Goal: Information Seeking & Learning: Check status

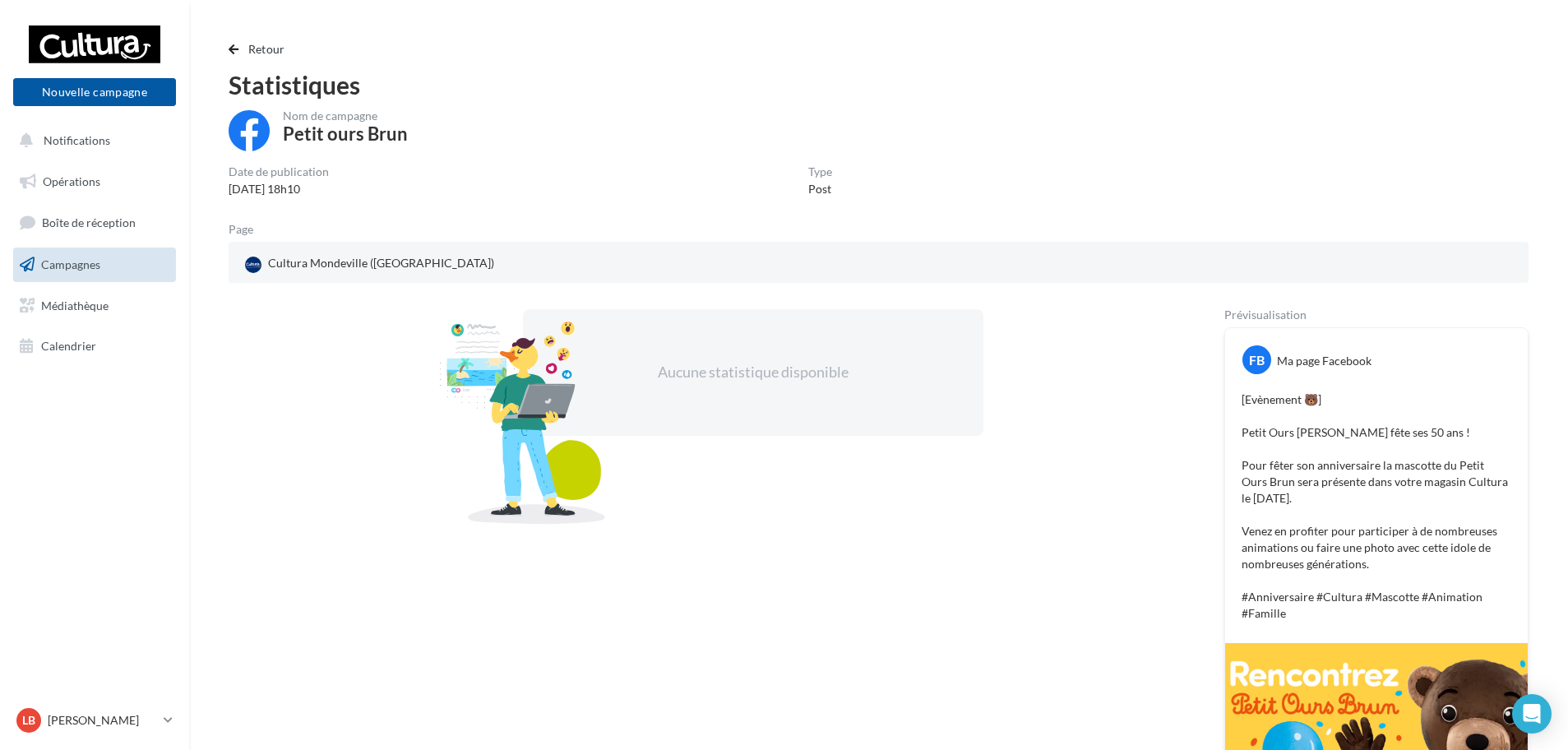
scroll to position [428, 0]
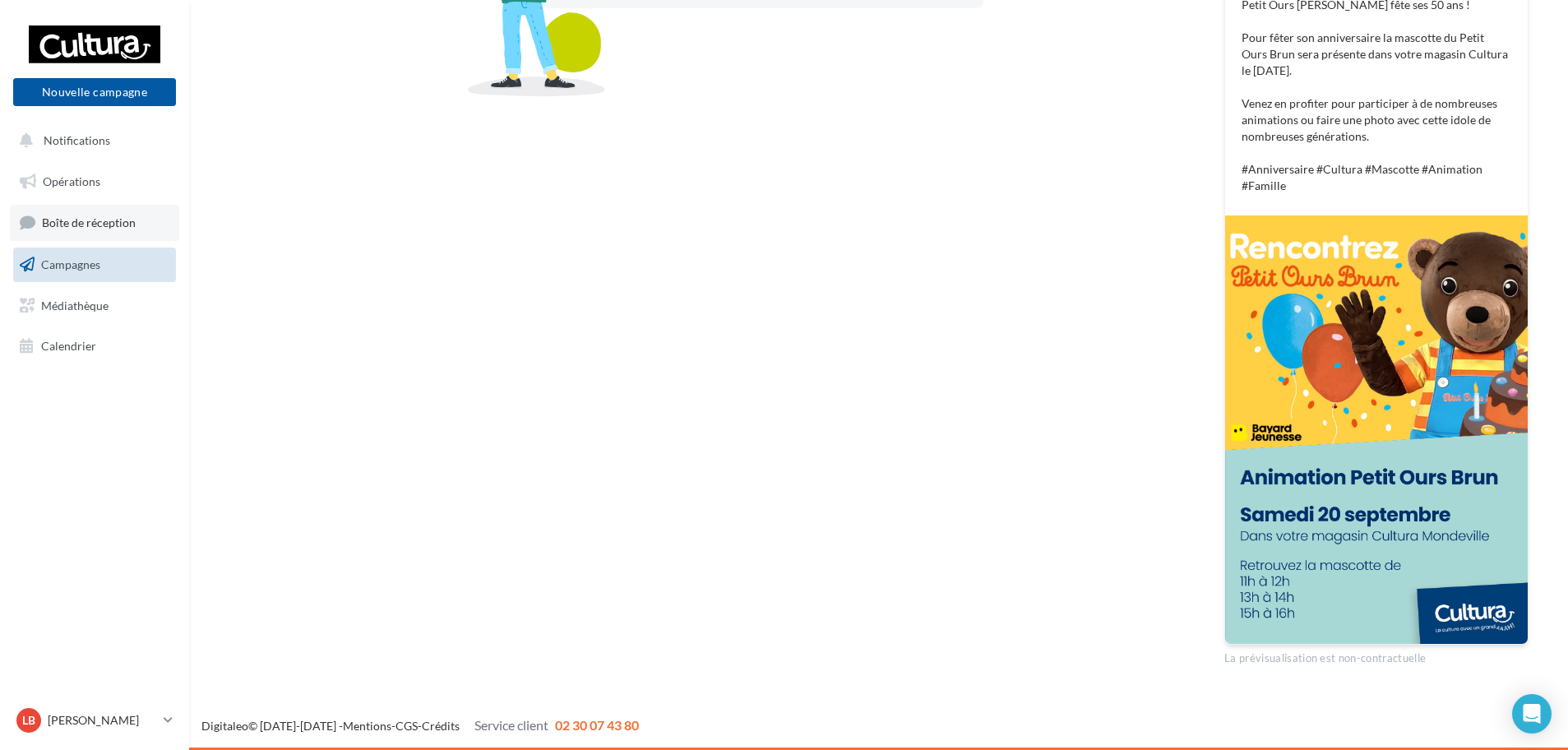
click at [96, 222] on span "Boîte de réception" at bounding box center [88, 222] width 93 height 14
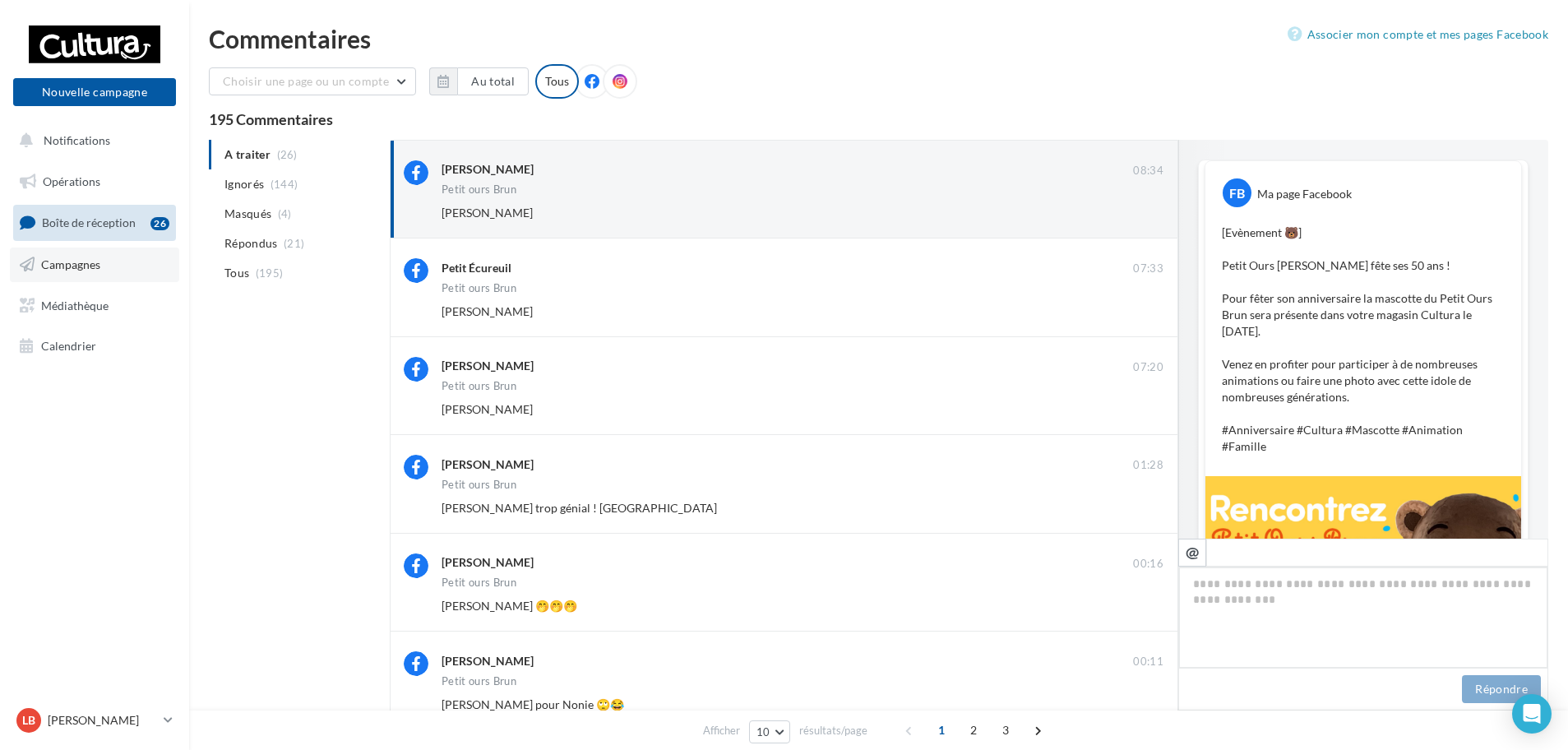
scroll to position [260, 0]
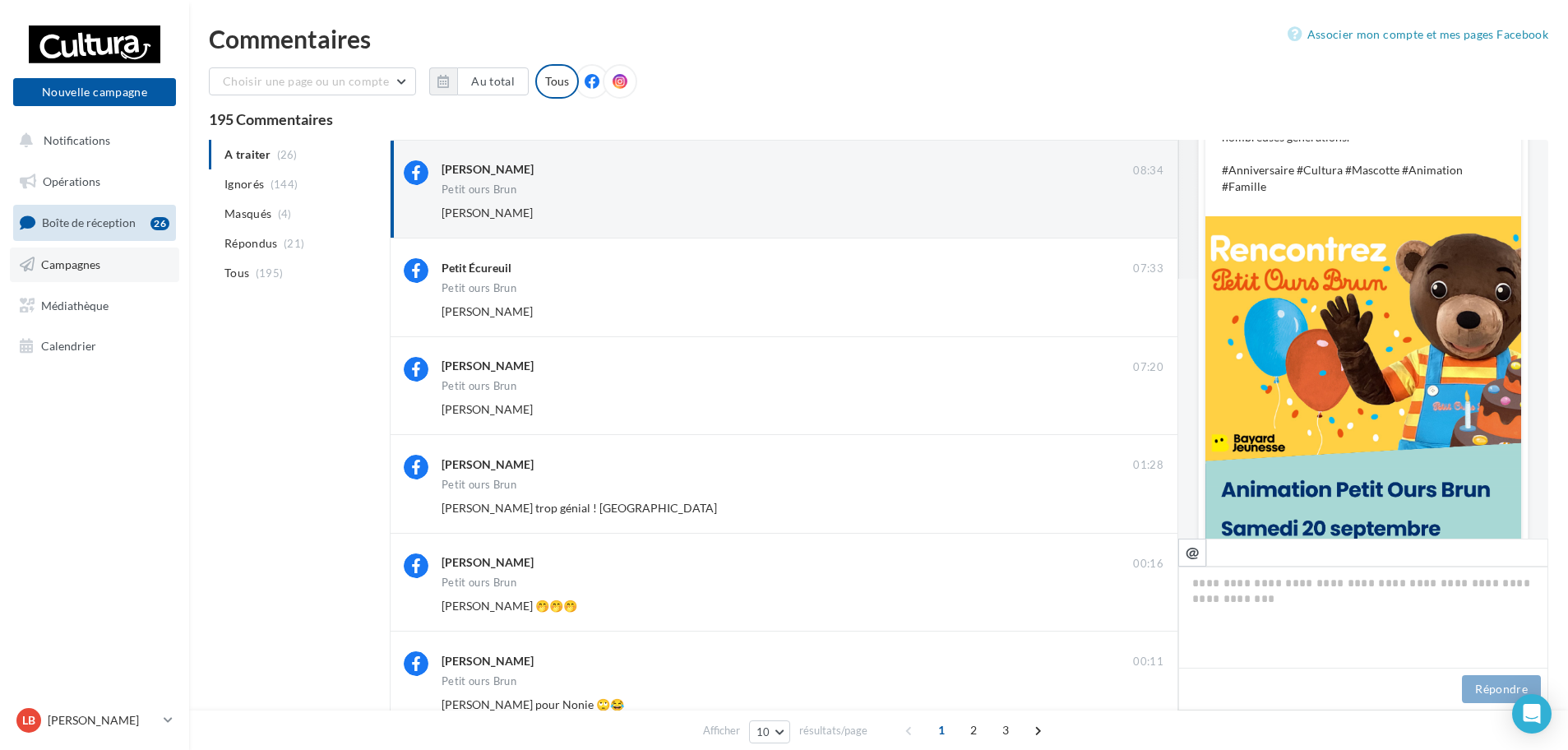
click at [100, 267] on link "Campagnes" at bounding box center [94, 265] width 169 height 35
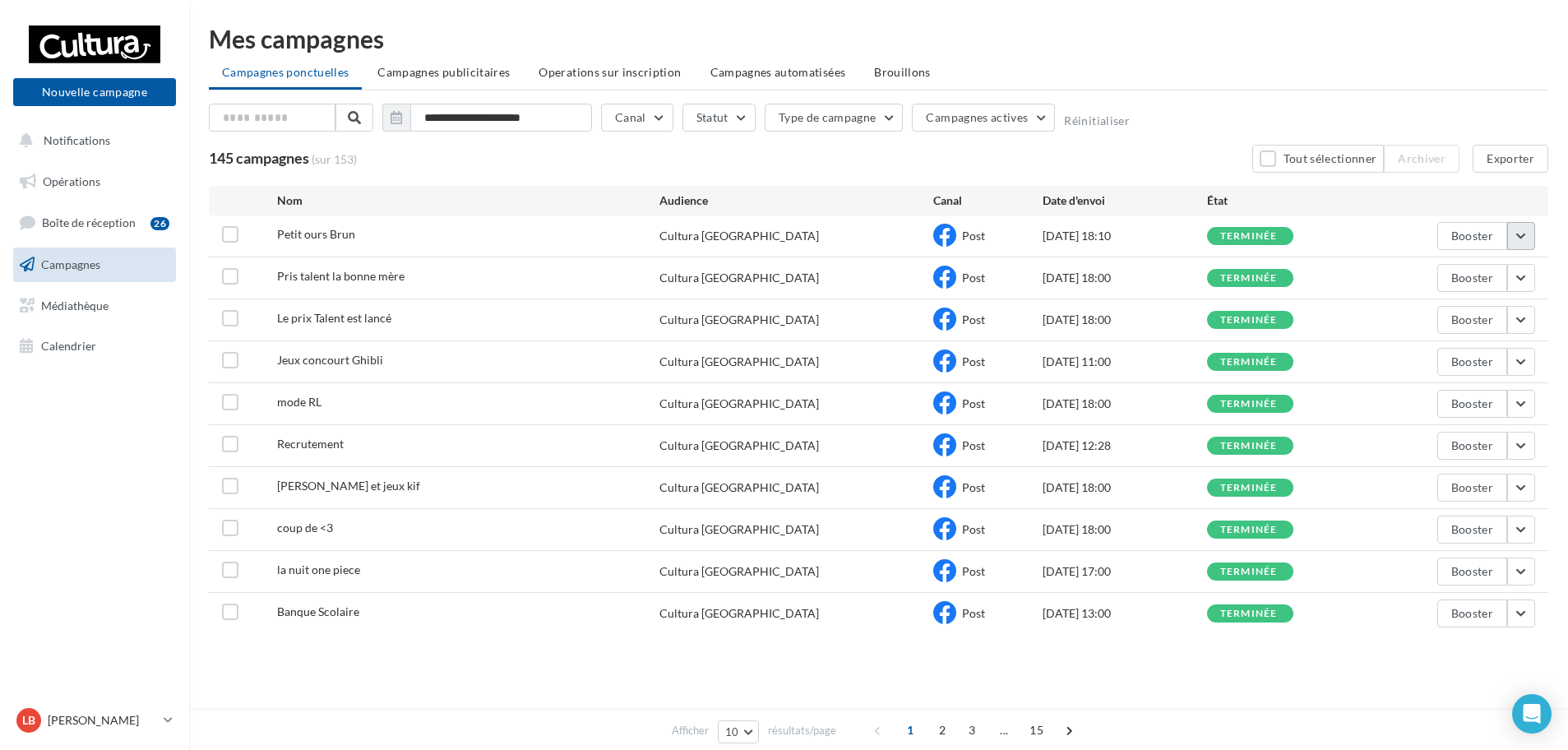
click at [1516, 225] on button "button" at bounding box center [1522, 236] width 28 height 28
click at [1494, 265] on button "Voir les résultats" at bounding box center [1452, 275] width 164 height 43
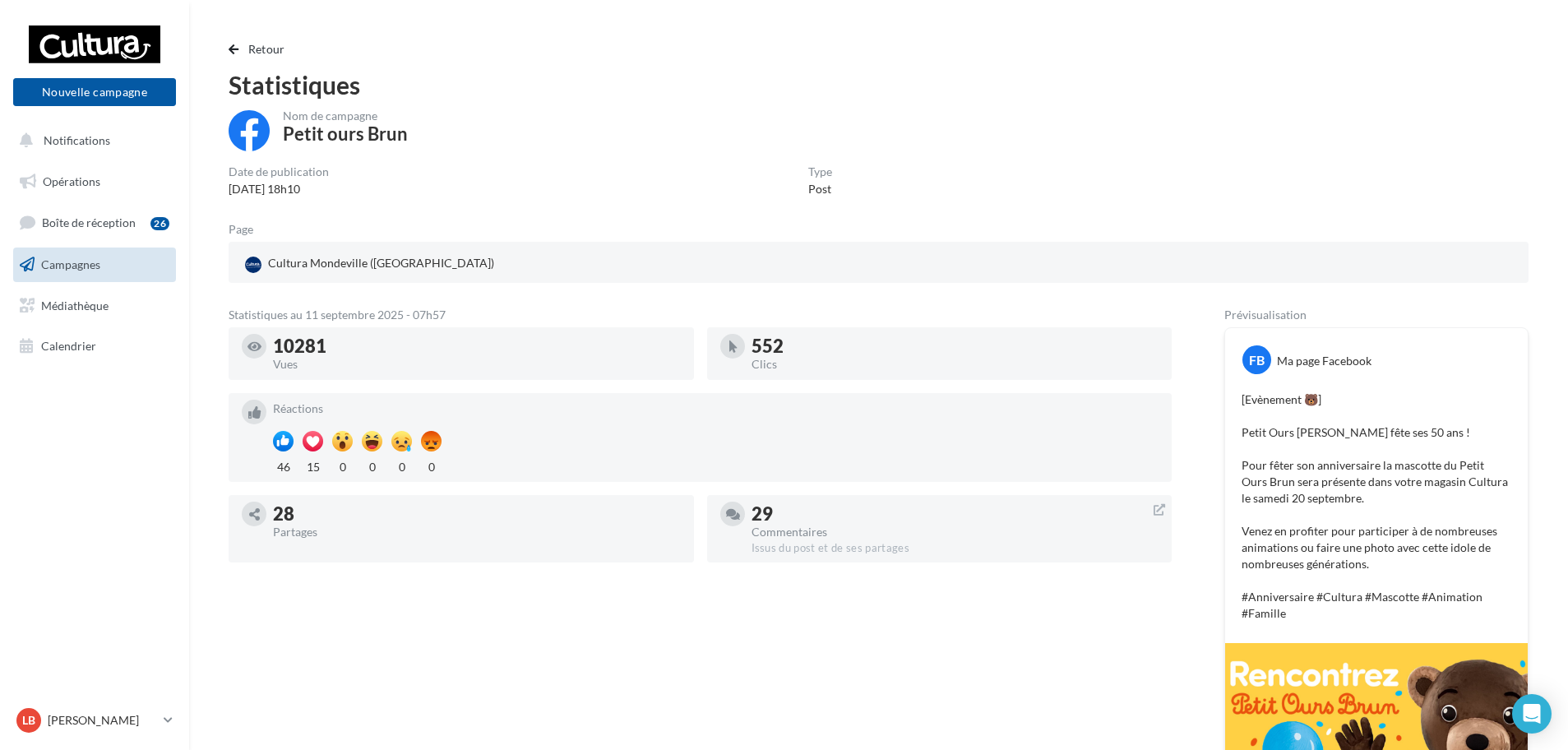
drag, startPoint x: 327, startPoint y: 341, endPoint x: 264, endPoint y: 346, distance: 63.2
click at [264, 346] on div "10281 Vues" at bounding box center [460, 354] width 439 height 40
click at [668, 297] on div "Nom de campagne Petit ours Brun Date de publication [DATE] 18h10 Type Post Page…" at bounding box center [879, 602] width 1300 height 984
click at [237, 45] on span "button" at bounding box center [234, 50] width 10 height 12
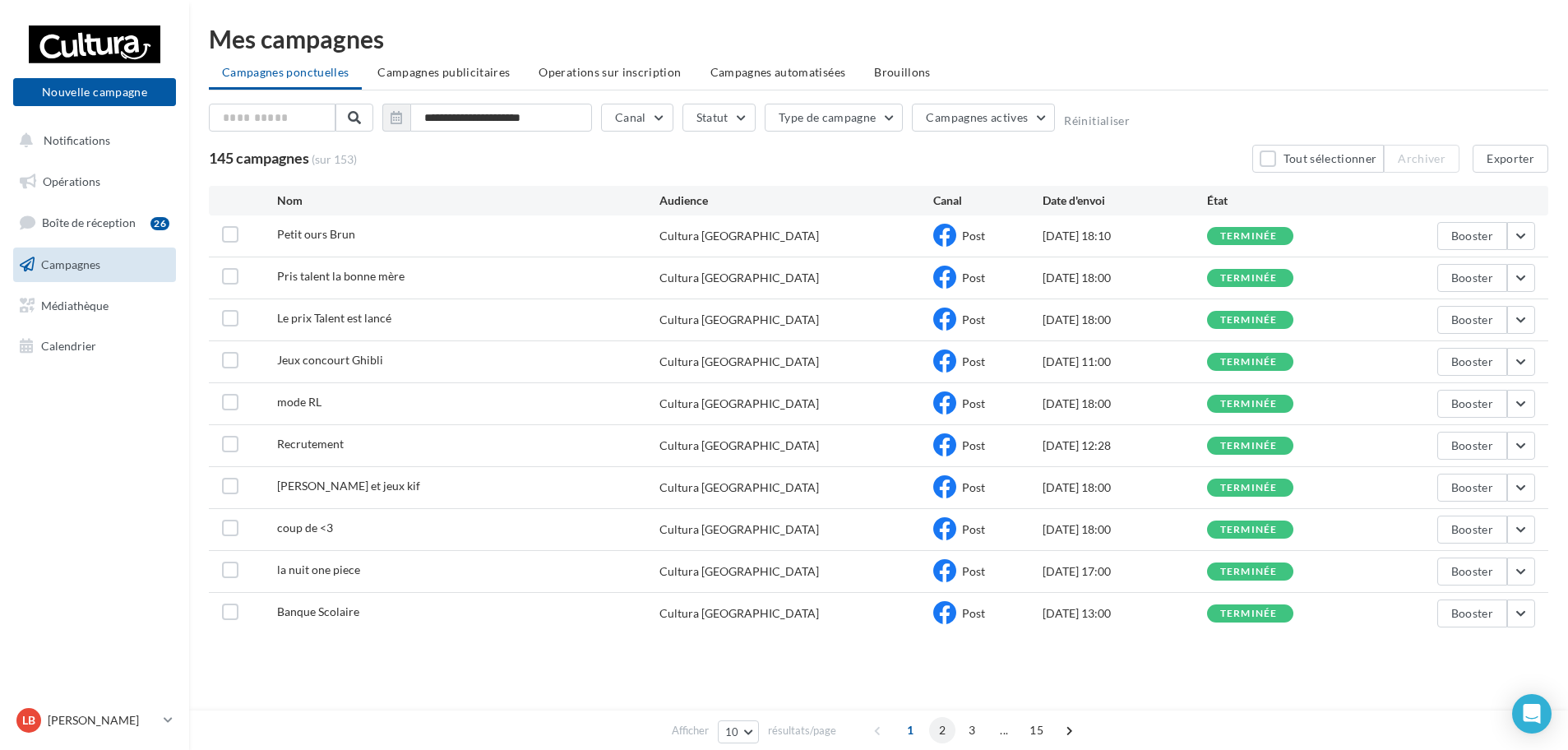
click at [941, 736] on span "2" at bounding box center [942, 730] width 26 height 26
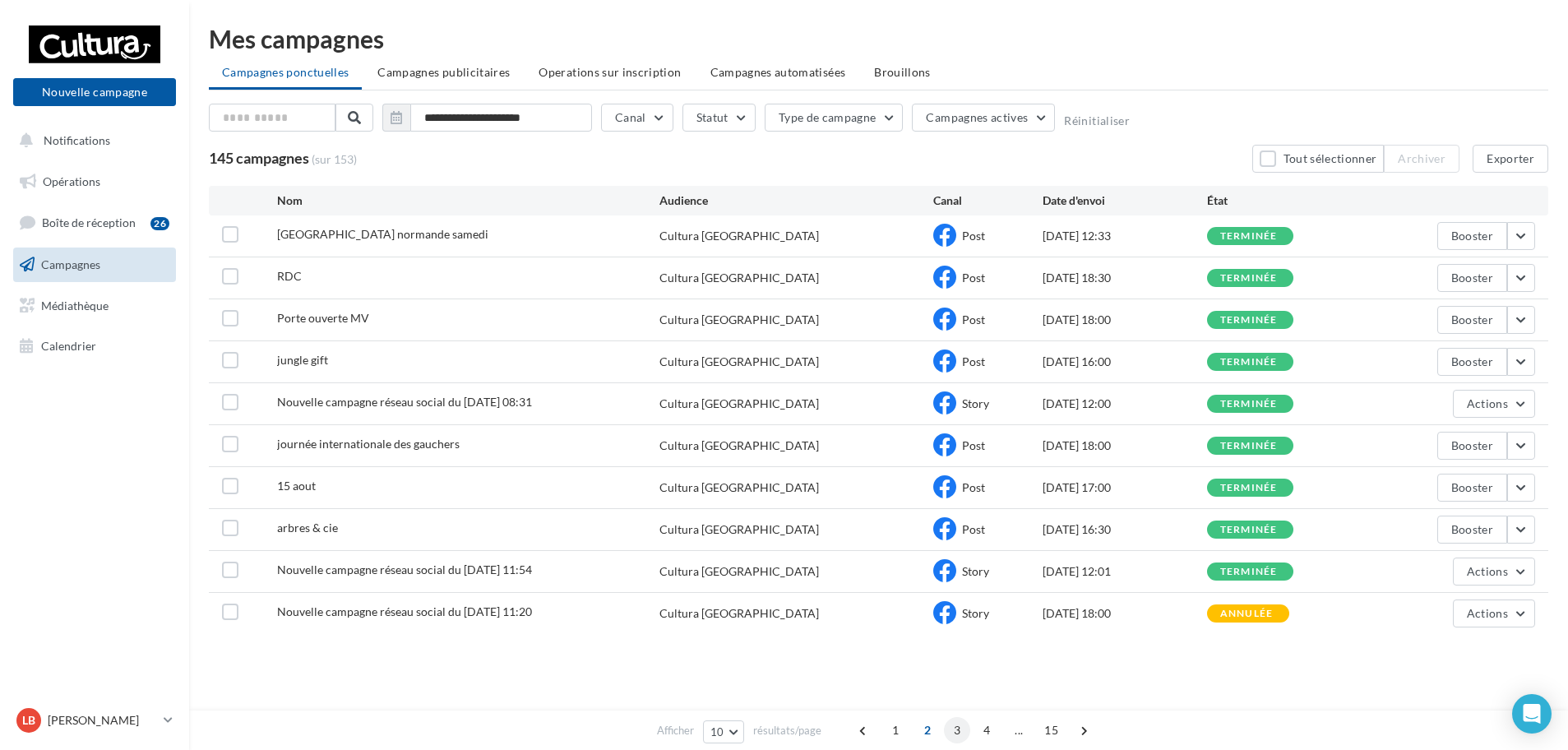
click at [966, 733] on span "3" at bounding box center [957, 730] width 26 height 26
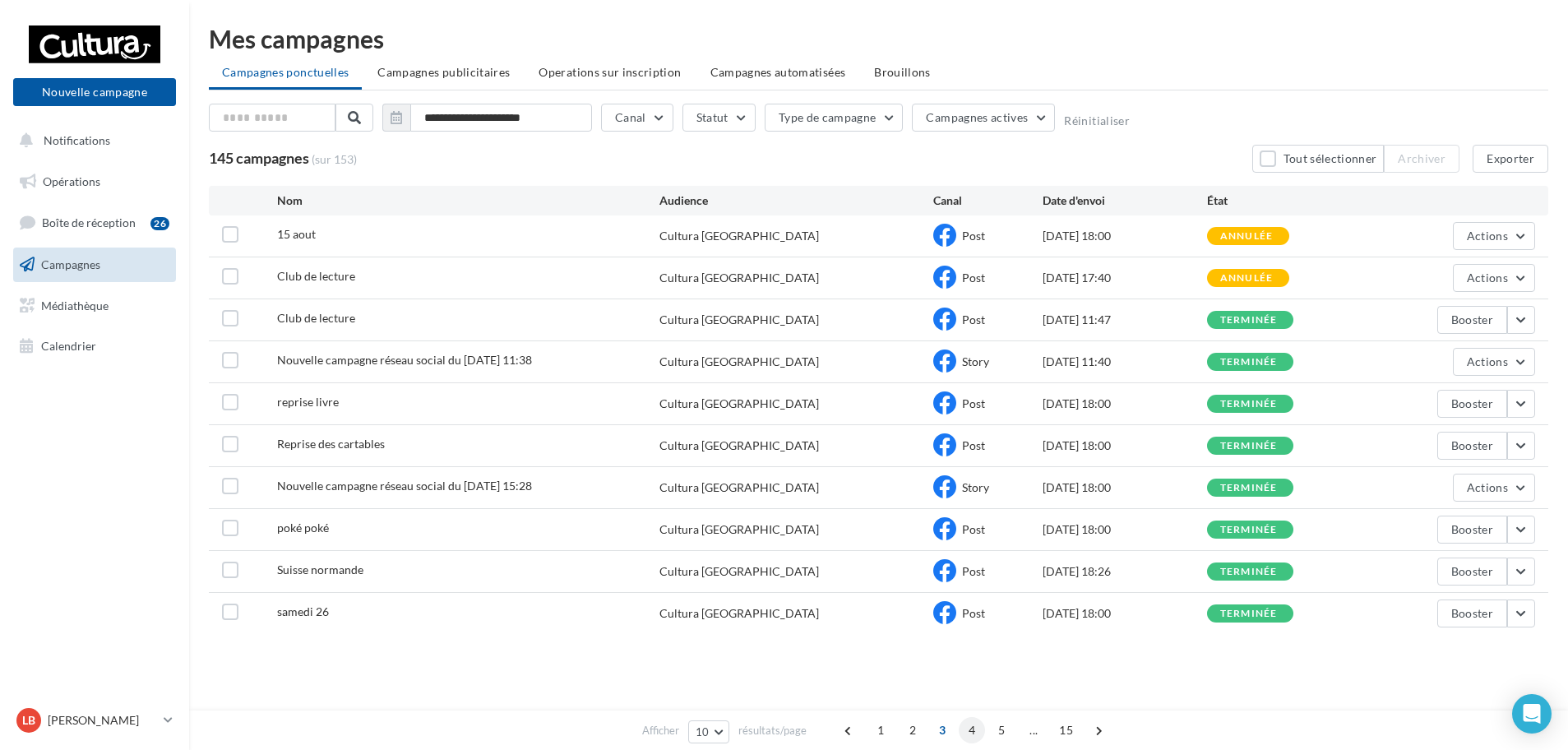
click at [975, 732] on span "4" at bounding box center [972, 730] width 26 height 26
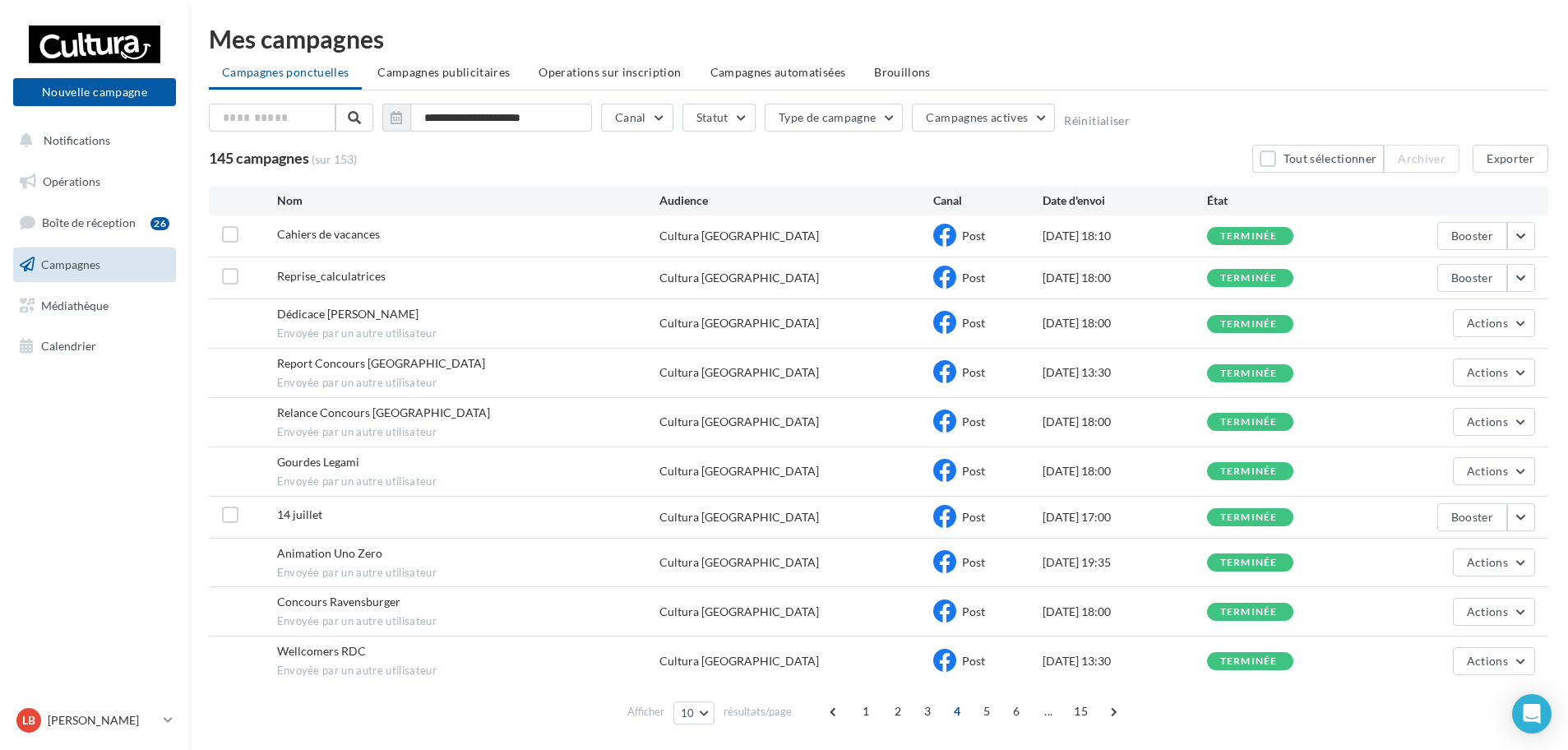
scroll to position [52, 0]
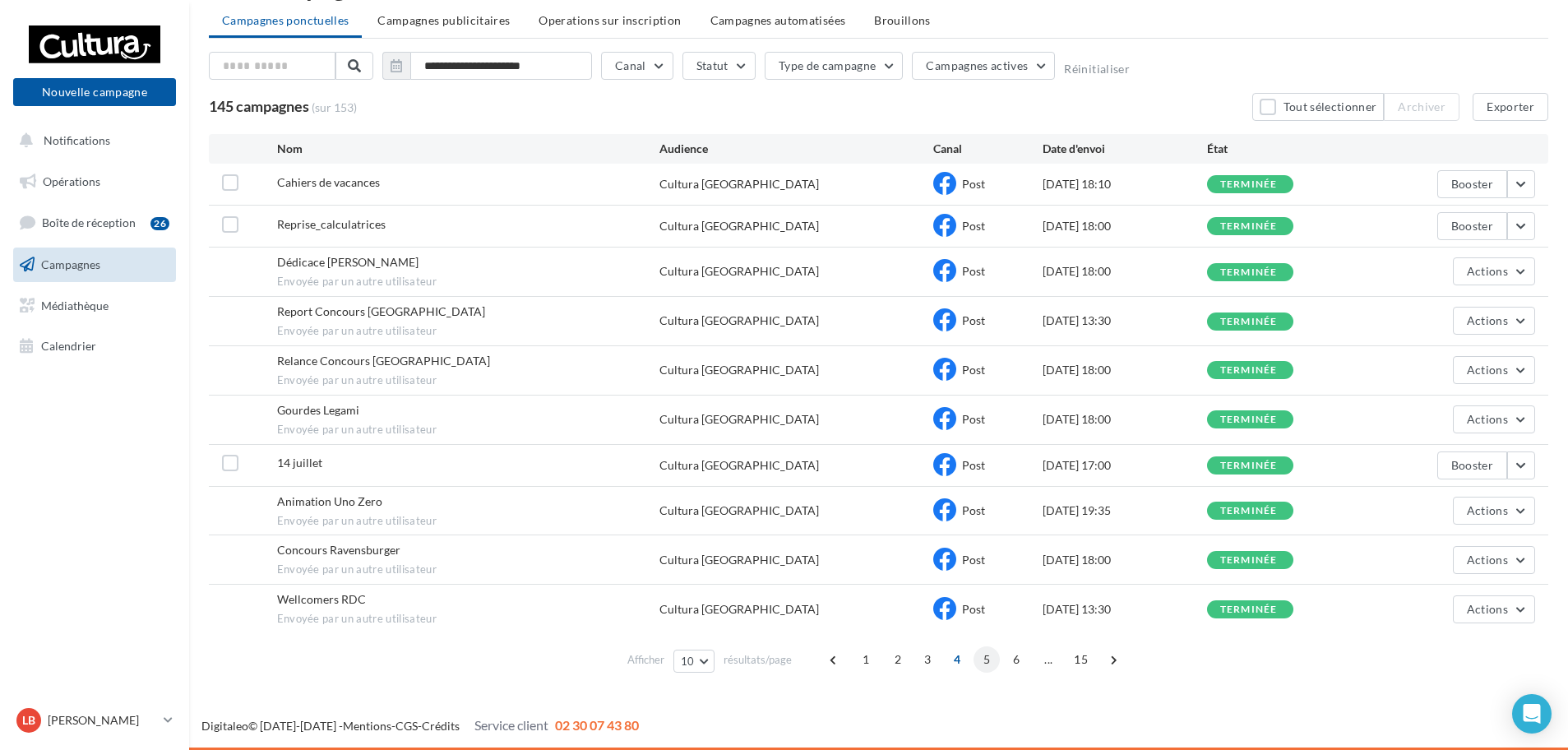
click at [989, 660] on span "5" at bounding box center [987, 660] width 26 height 26
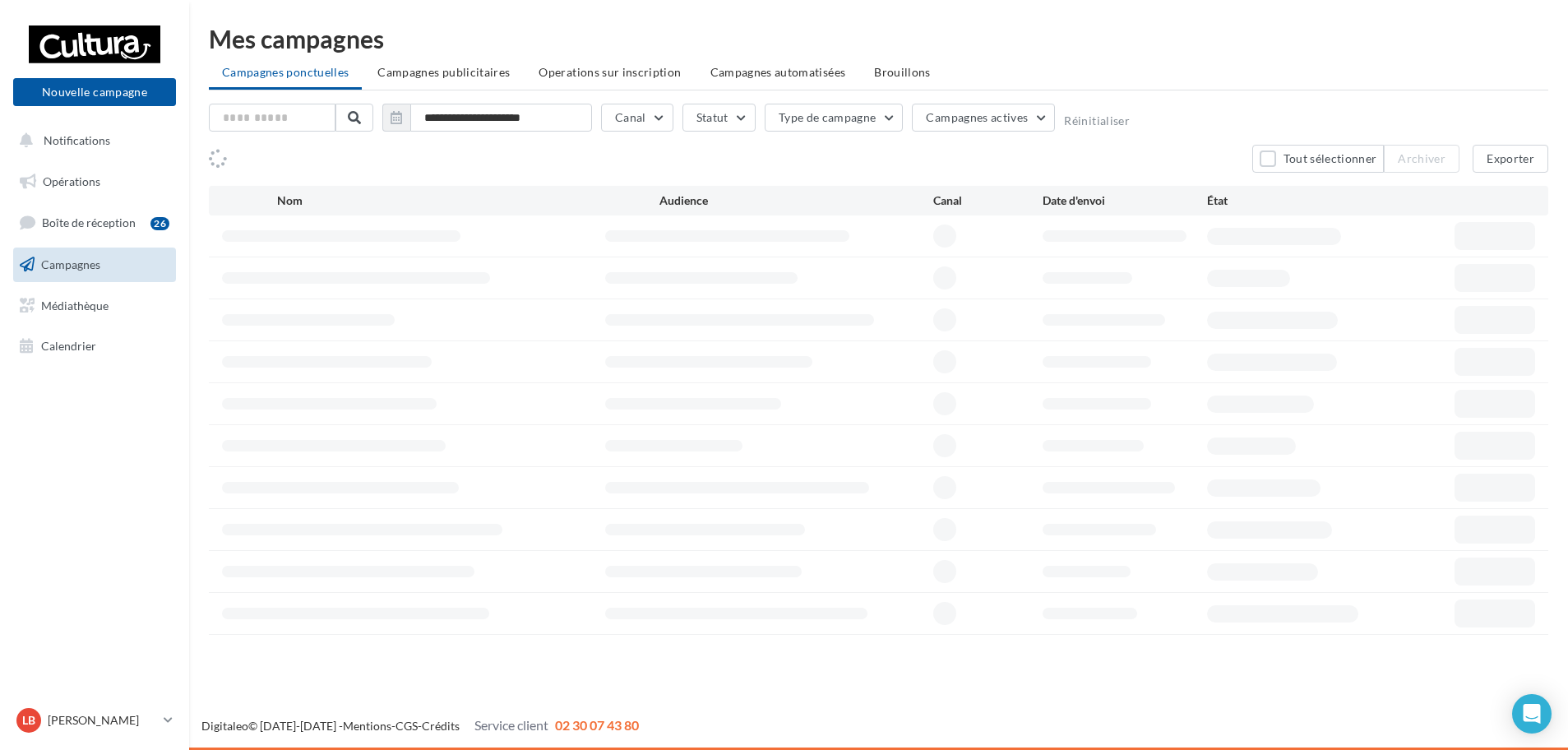
scroll to position [0, 0]
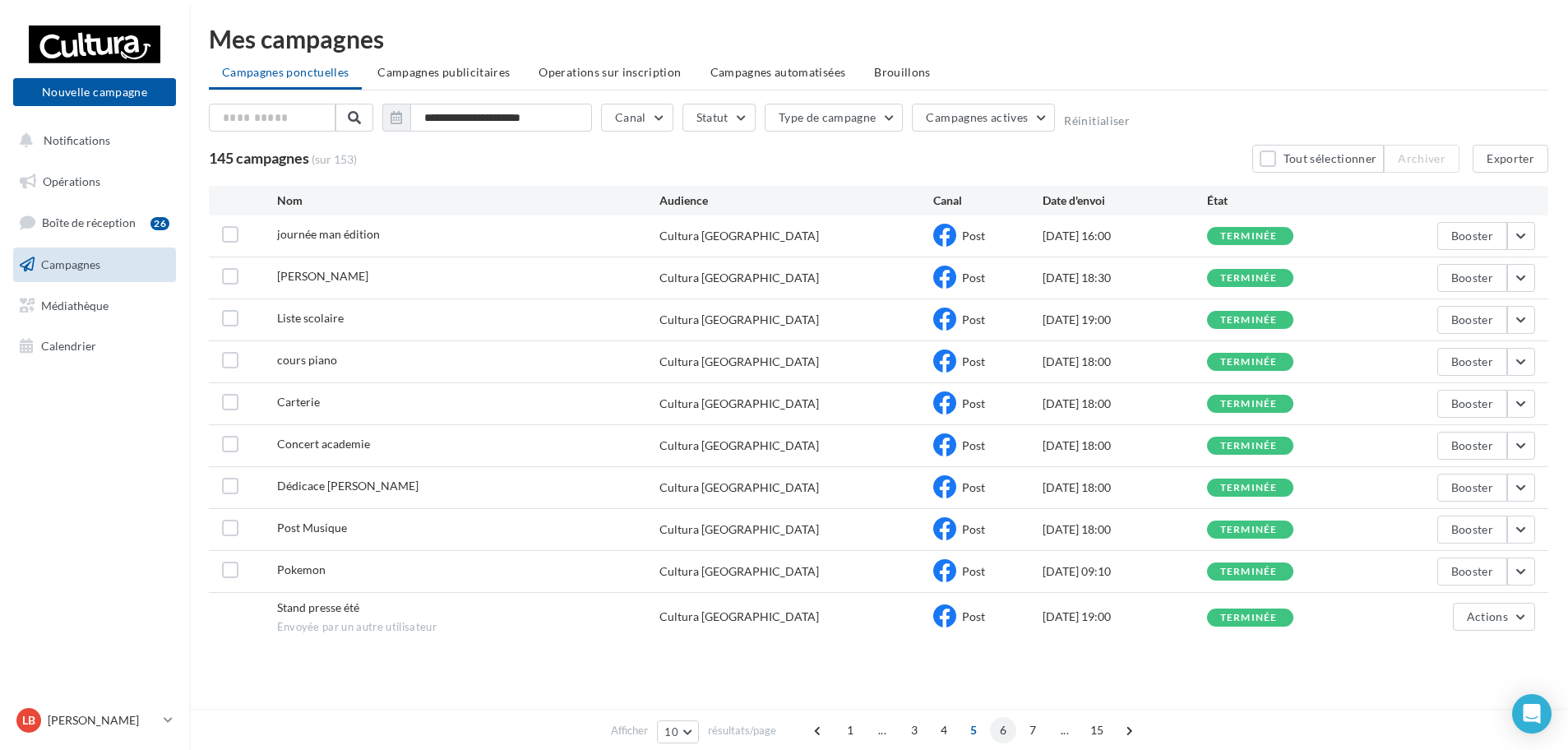
click at [1001, 732] on span "6" at bounding box center [1003, 730] width 26 height 26
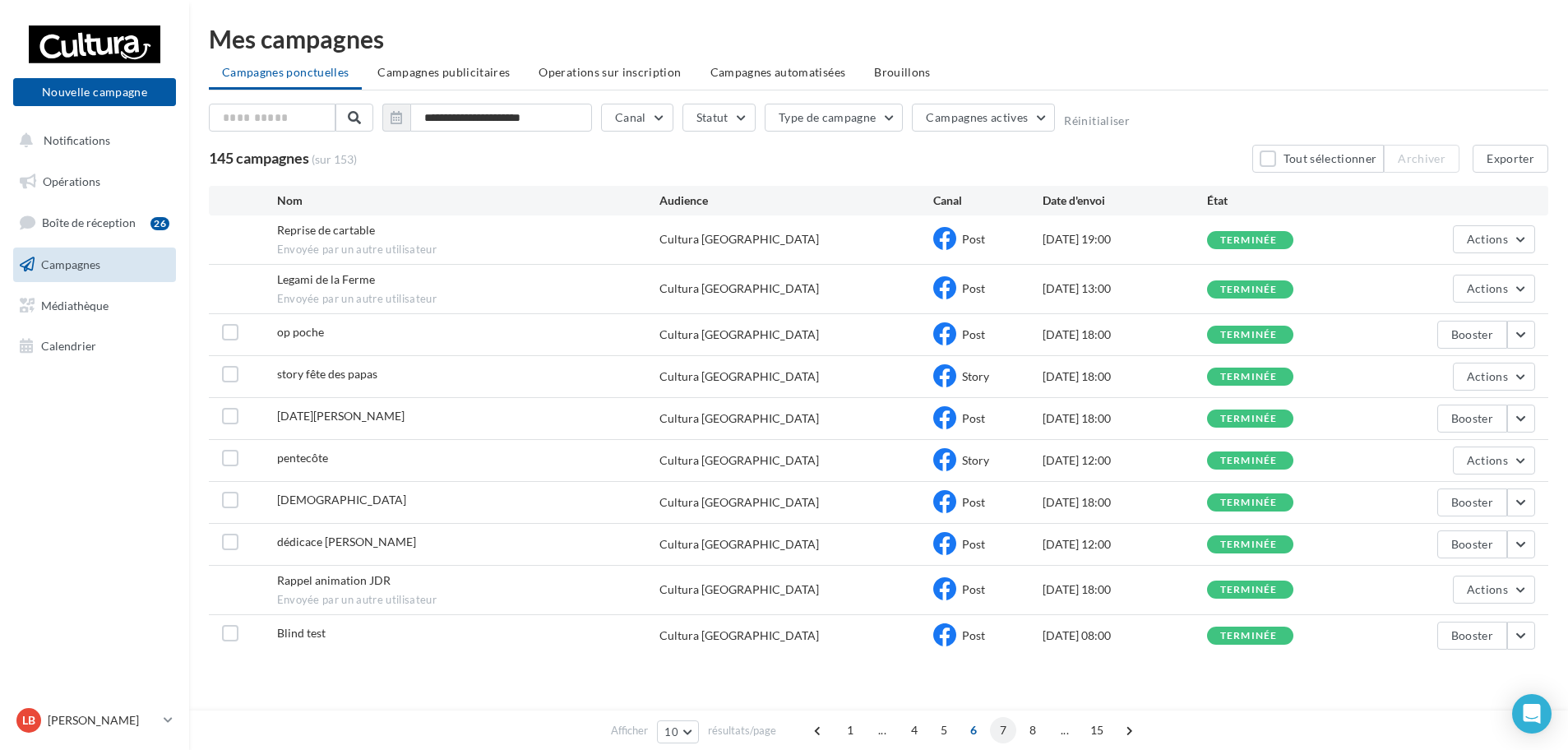
click at [1001, 730] on span "7" at bounding box center [1003, 730] width 26 height 26
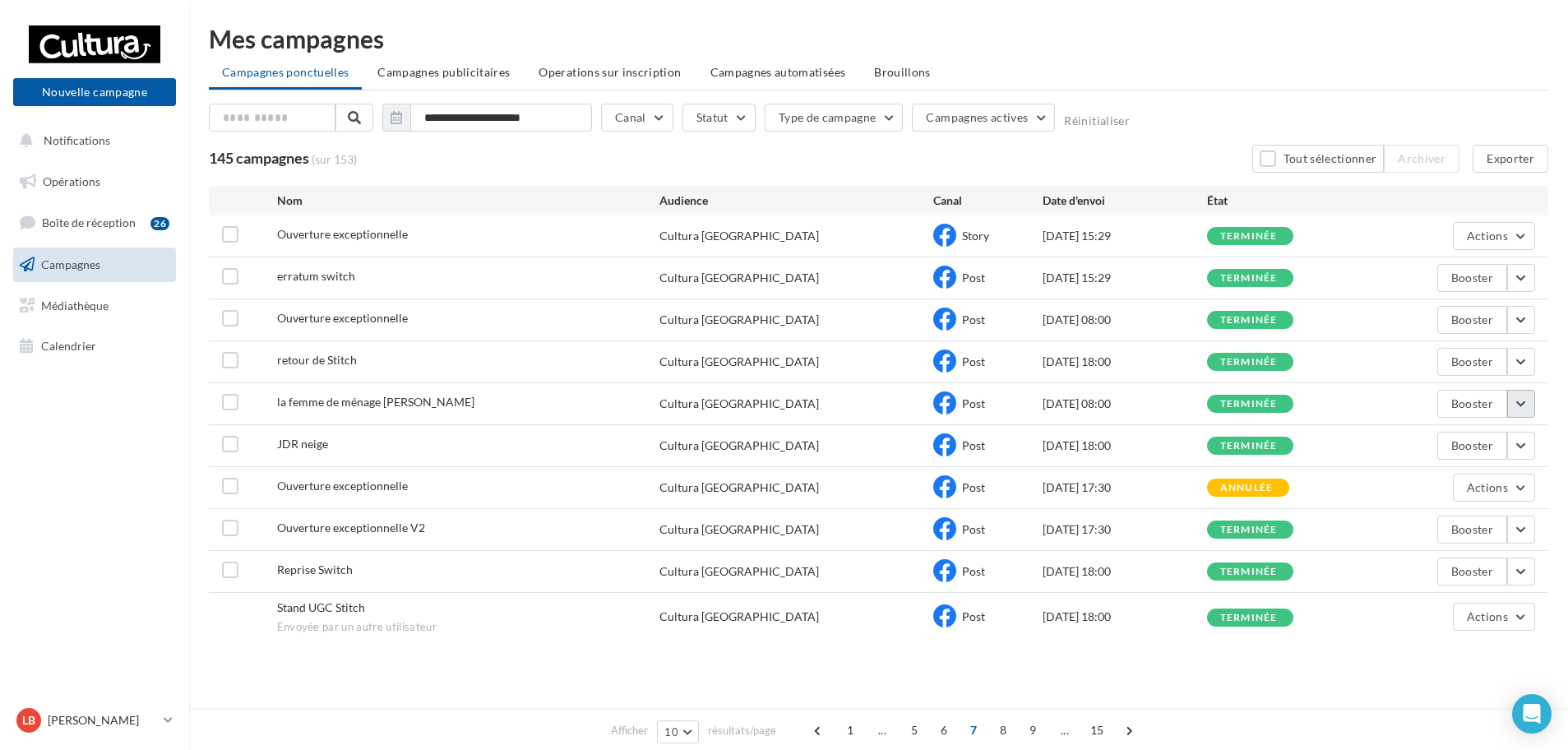
click at [1518, 404] on button "button" at bounding box center [1522, 404] width 28 height 28
click at [1494, 432] on button "Voir les résultats" at bounding box center [1452, 442] width 164 height 43
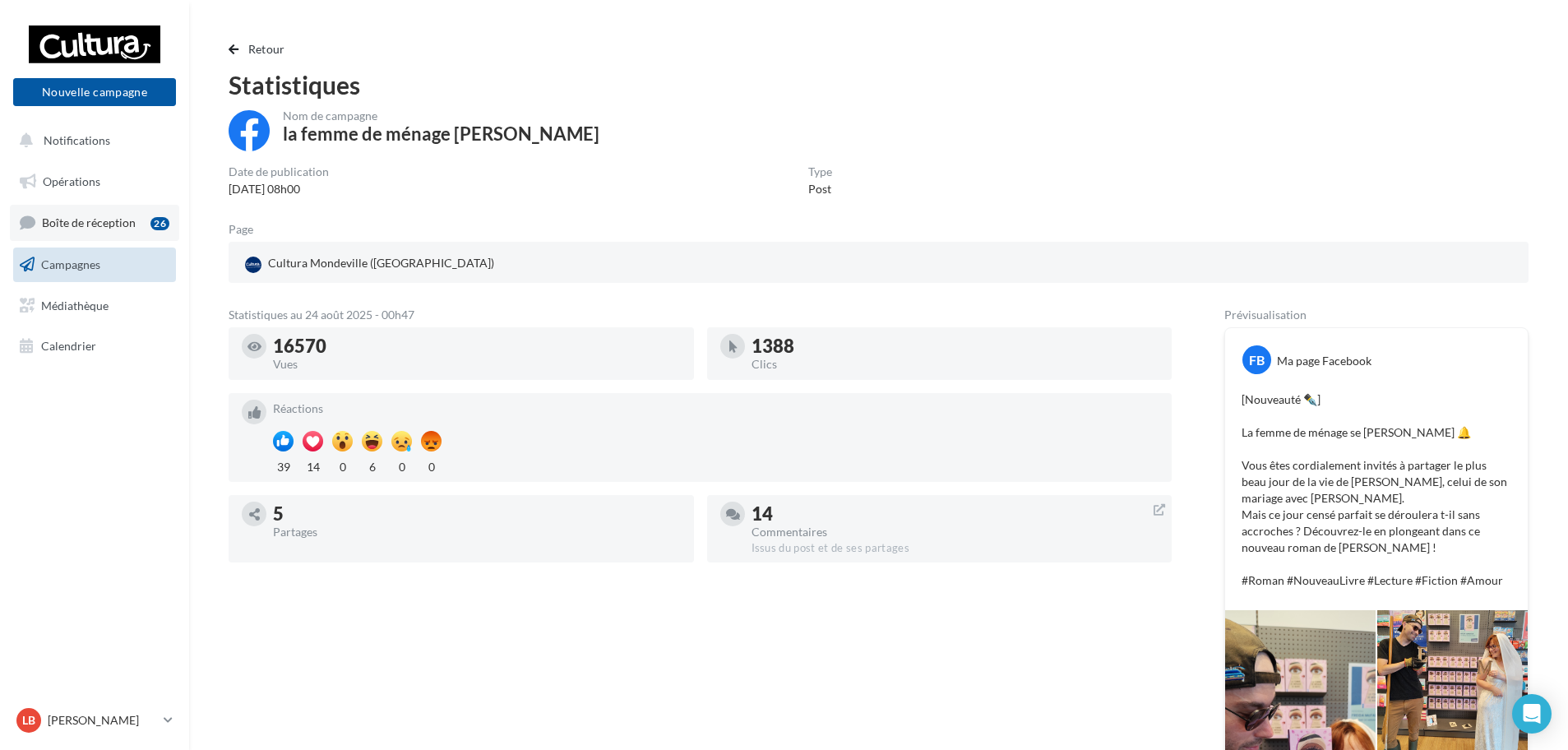
click at [89, 232] on link "Boîte de réception 26" at bounding box center [94, 222] width 169 height 36
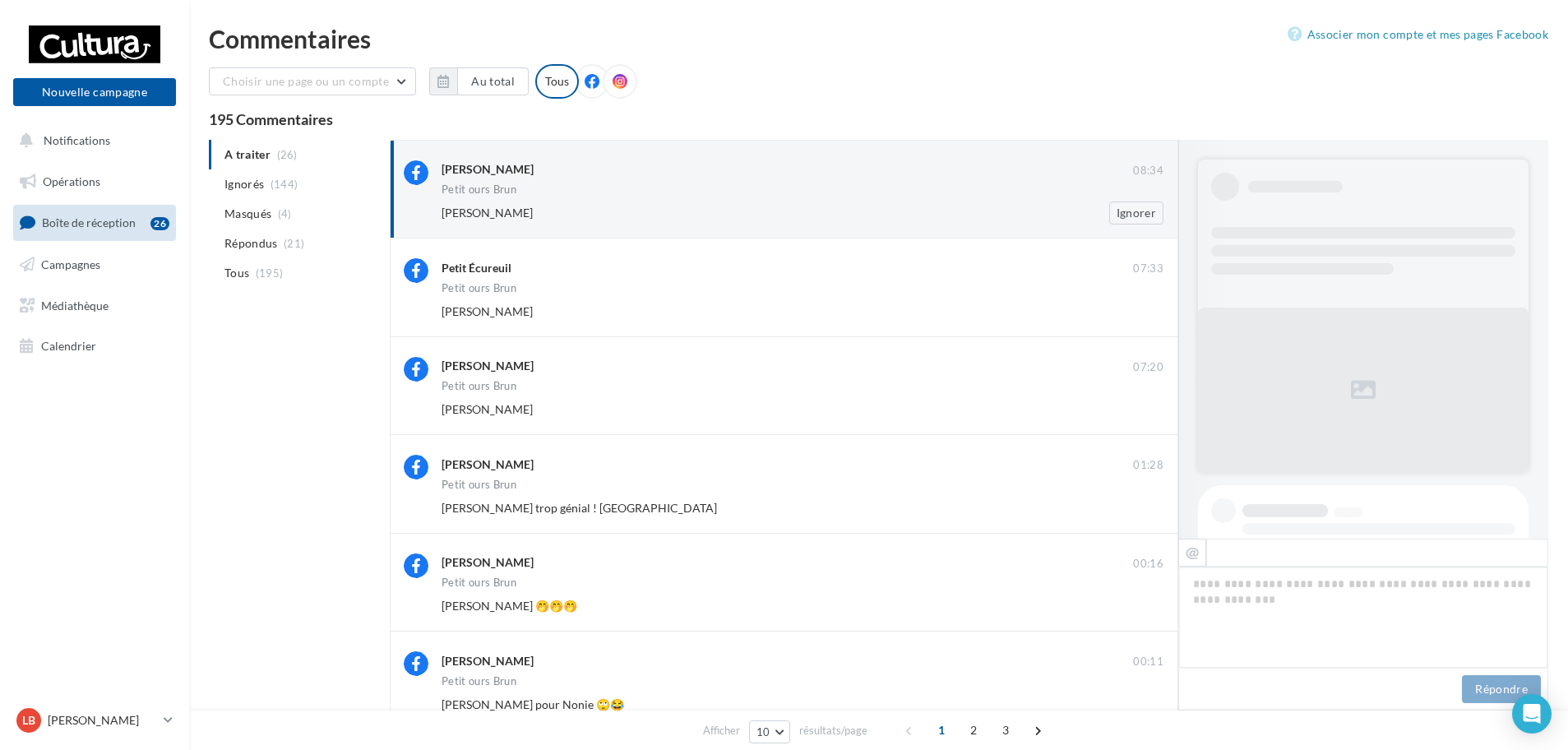
scroll to position [691, 0]
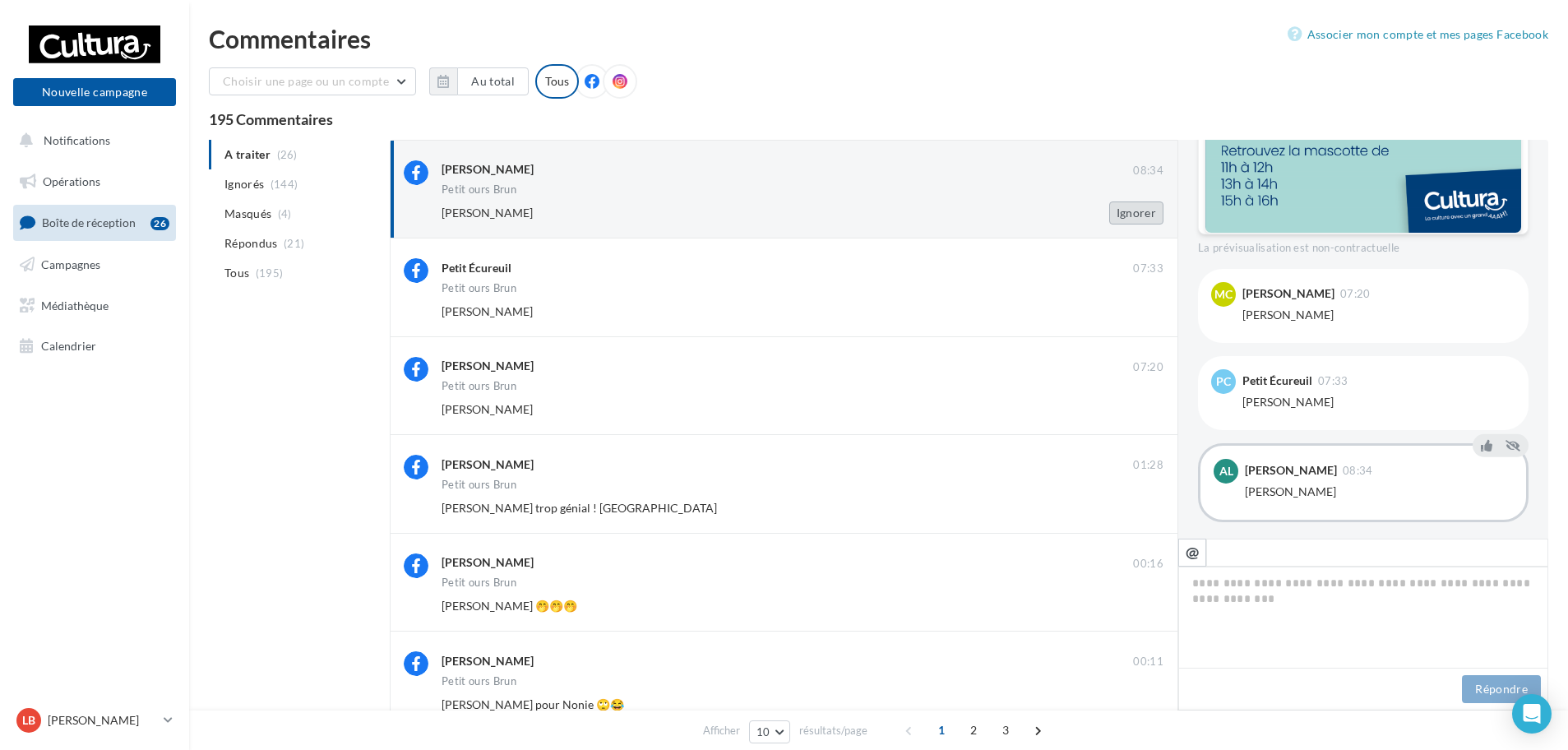
click at [1136, 217] on button "Ignorer" at bounding box center [1137, 213] width 55 height 23
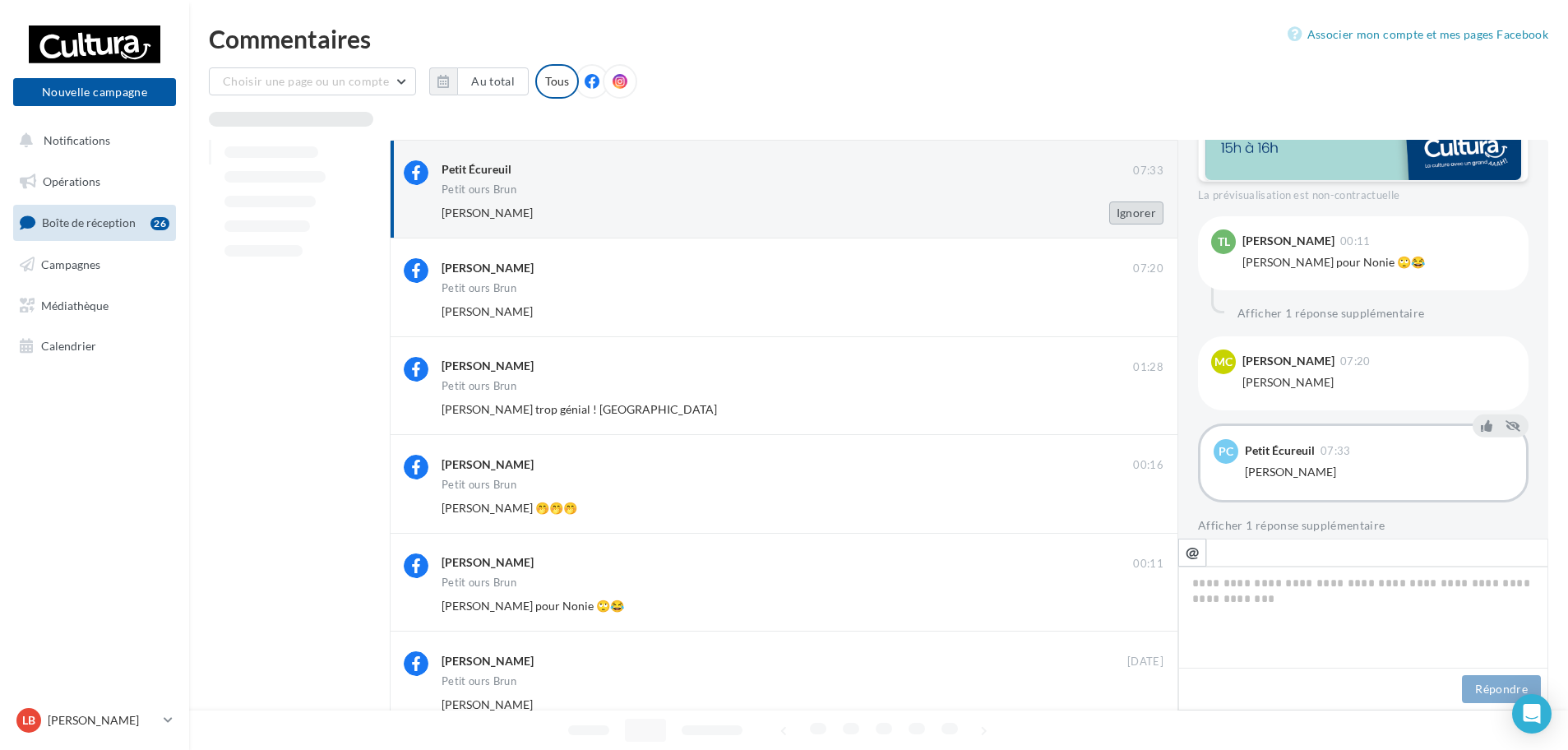
click at [1139, 205] on button "Ignorer" at bounding box center [1137, 213] width 55 height 23
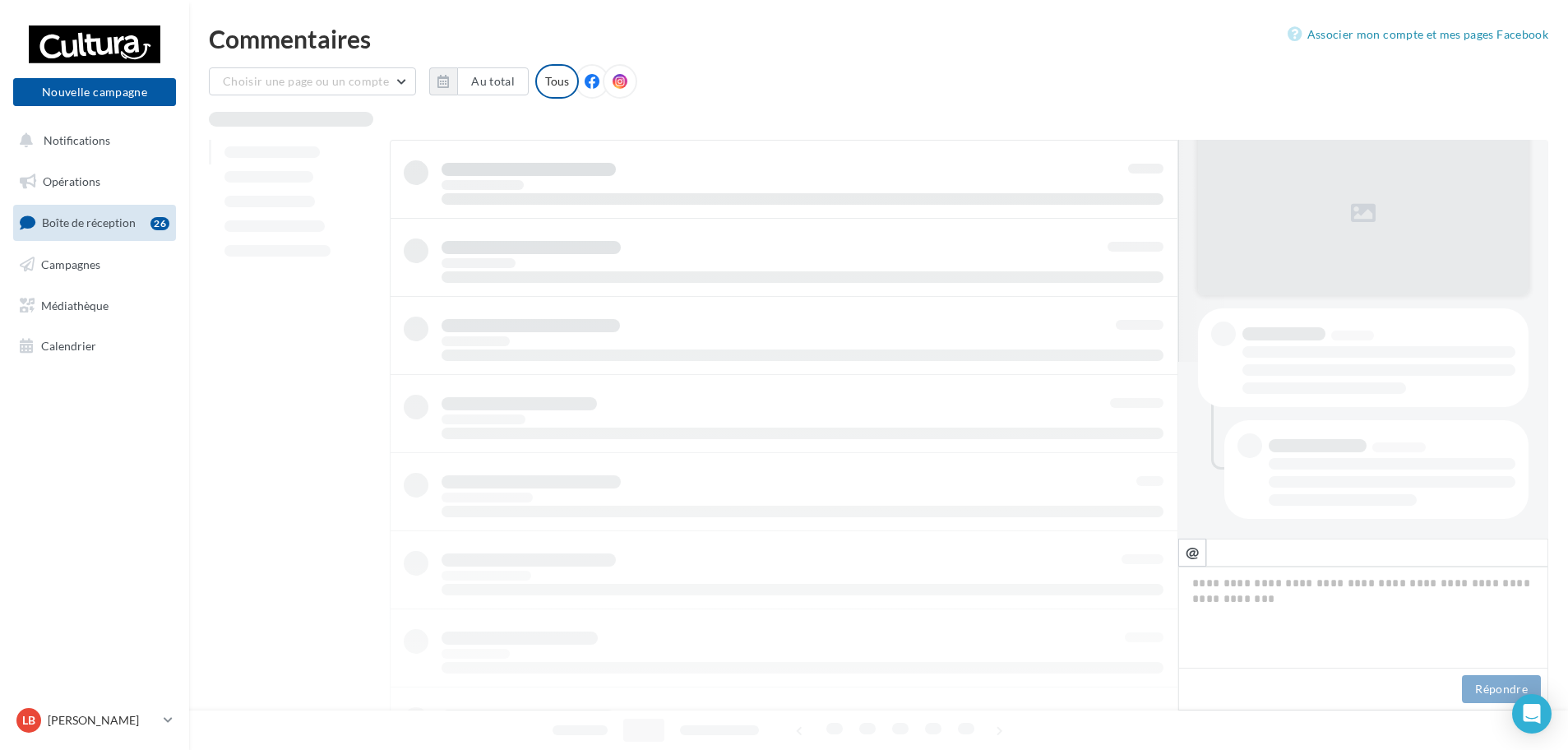
scroll to position [177, 0]
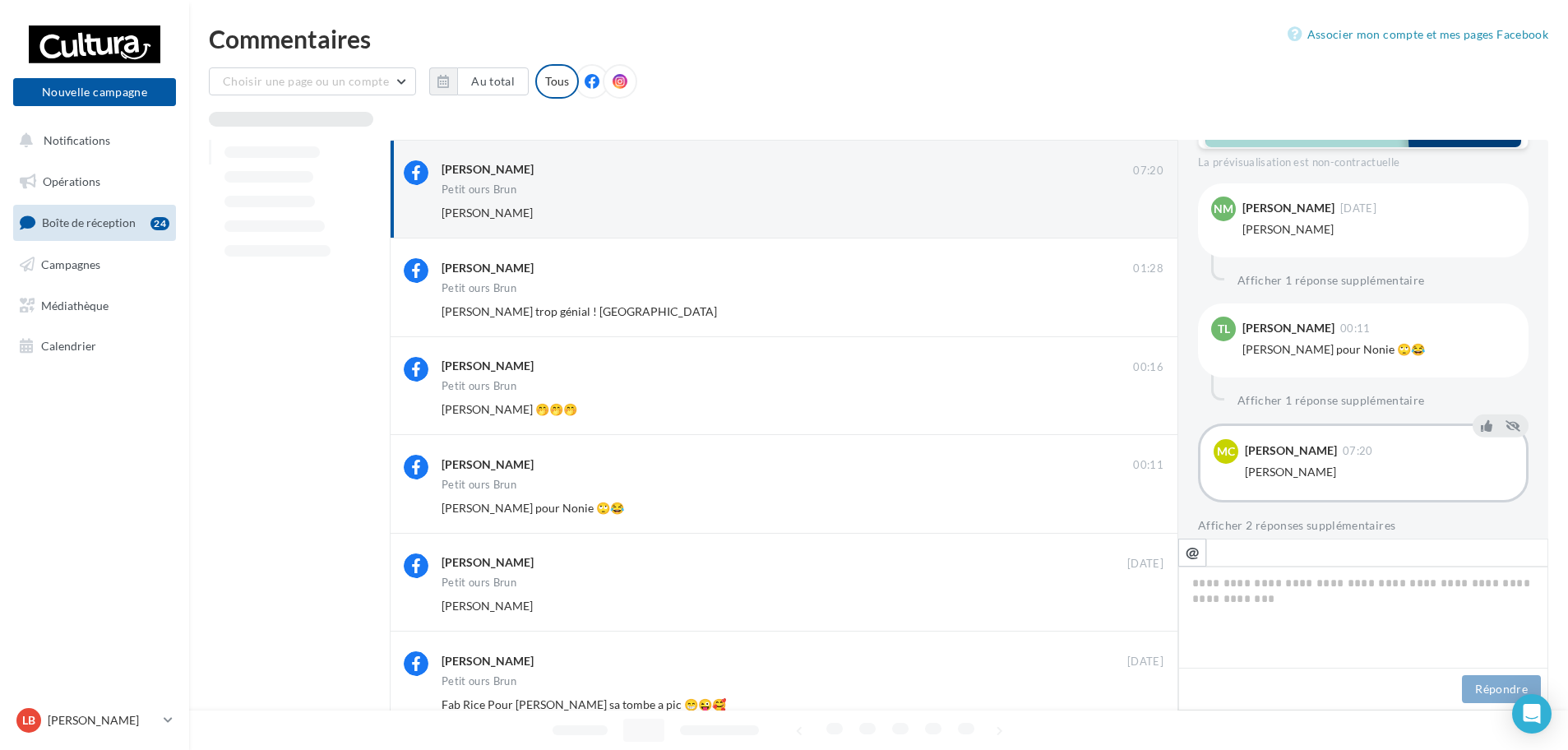
click at [1139, 205] on button "Ignorer" at bounding box center [1137, 213] width 55 height 23
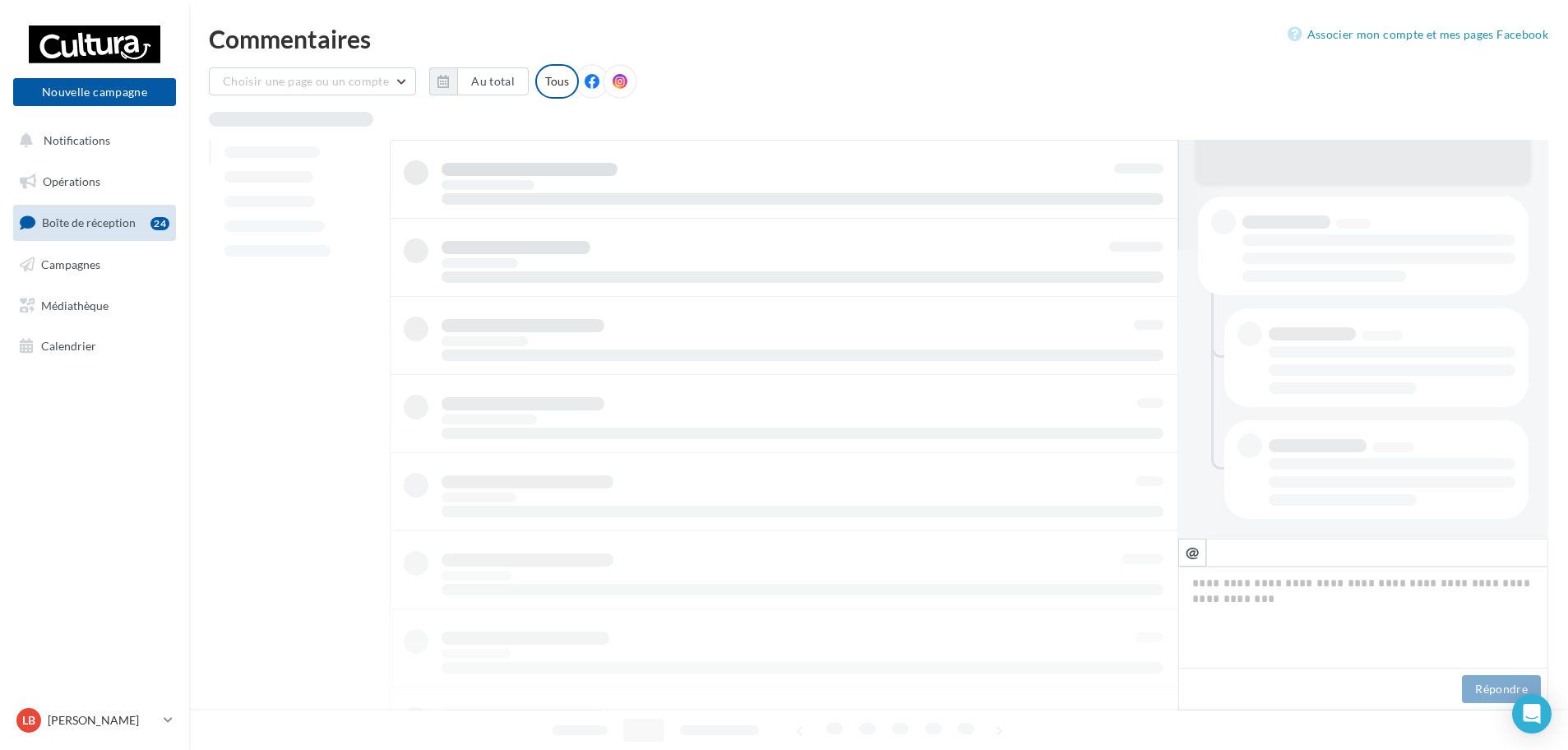
scroll to position [289, 0]
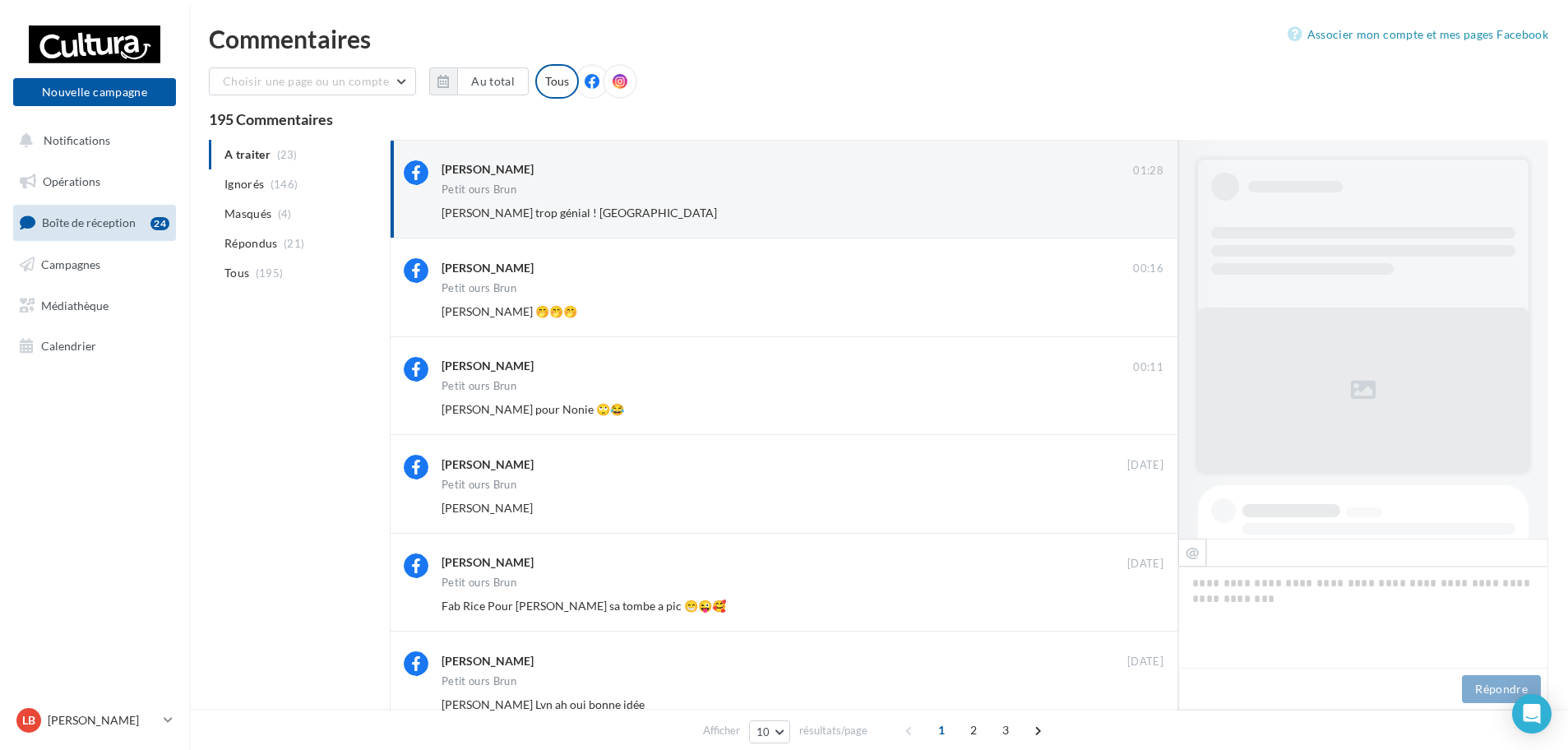
click at [1139, 205] on button "Ignorer" at bounding box center [1137, 213] width 55 height 23
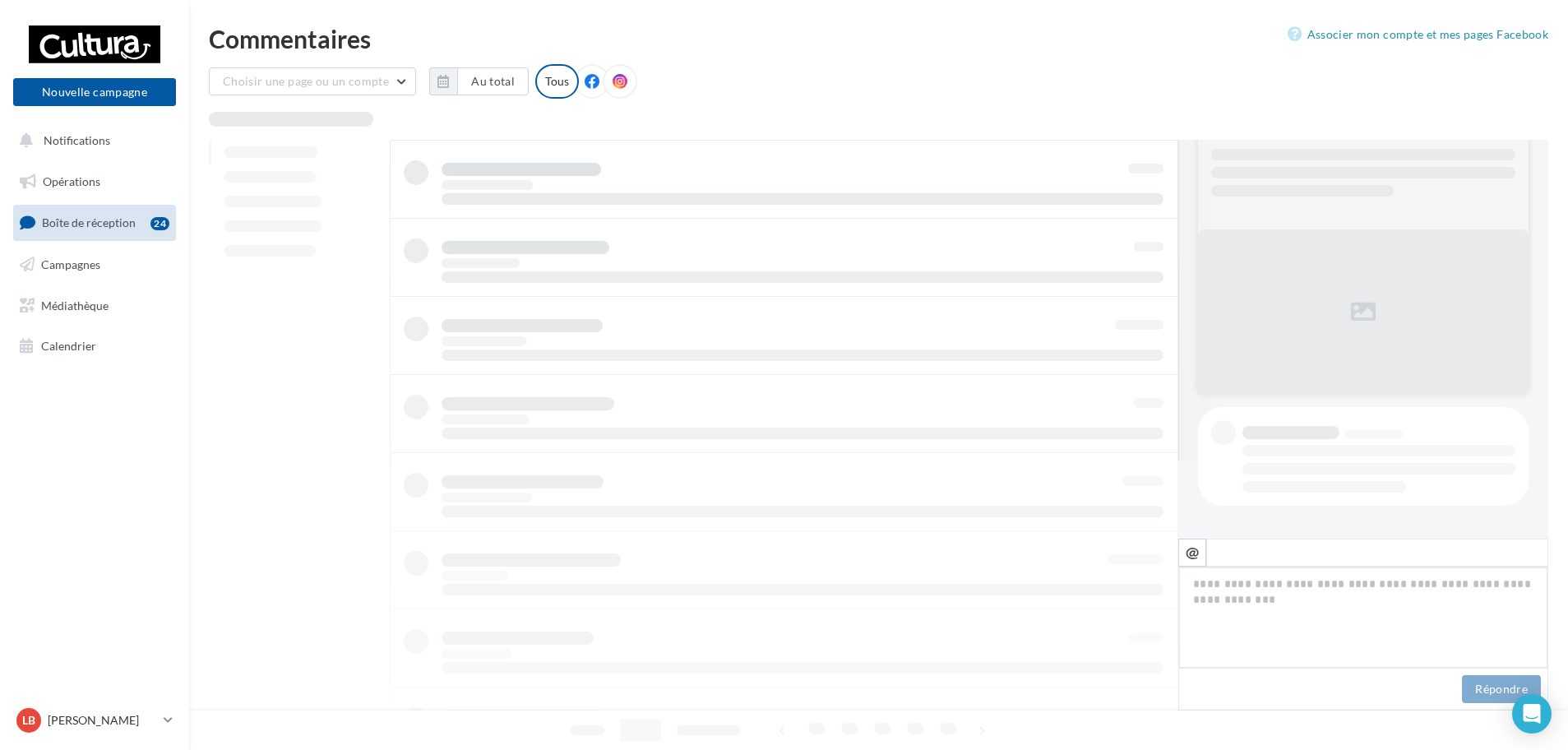
scroll to position [79, 0]
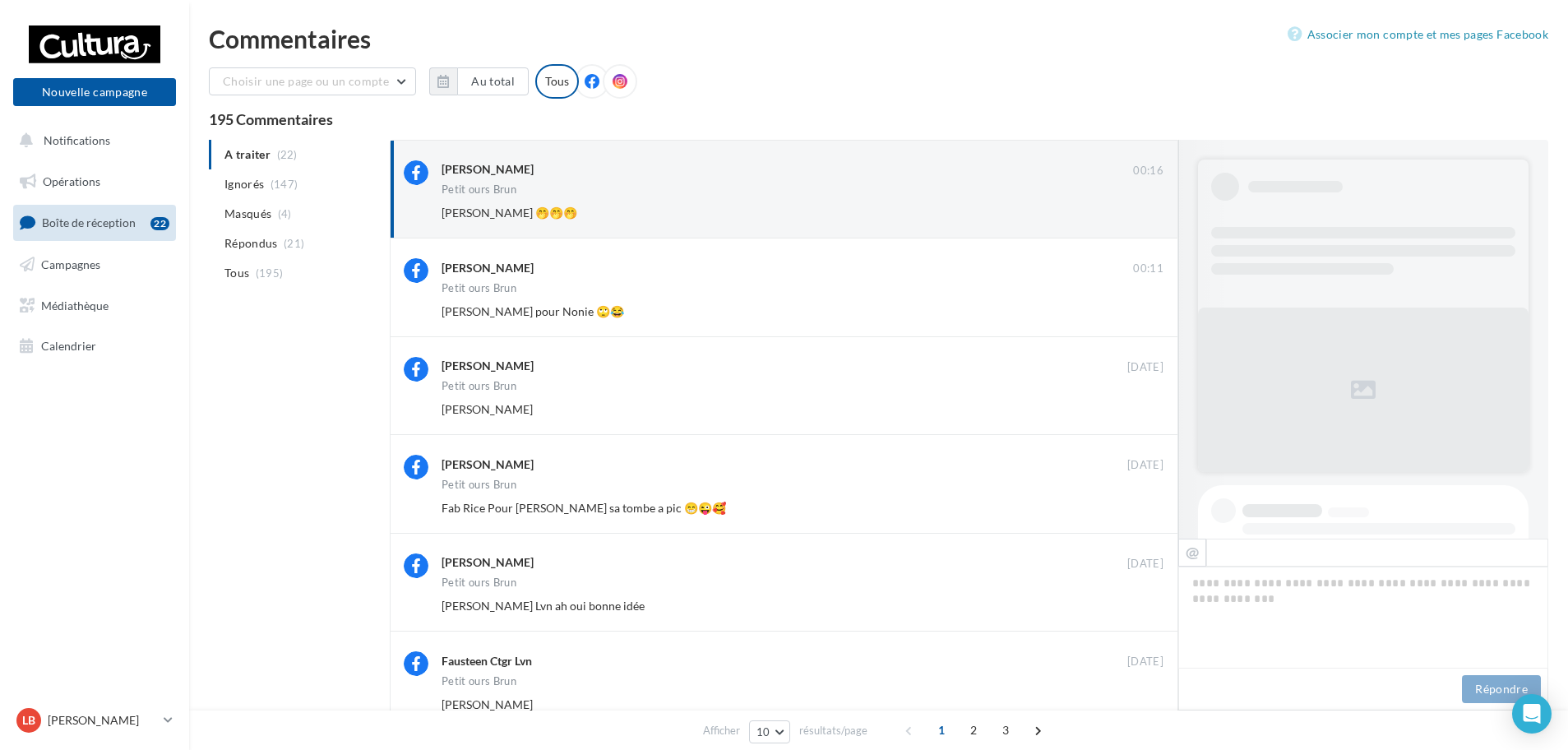
click at [1139, 205] on button "Ignorer" at bounding box center [1137, 213] width 55 height 23
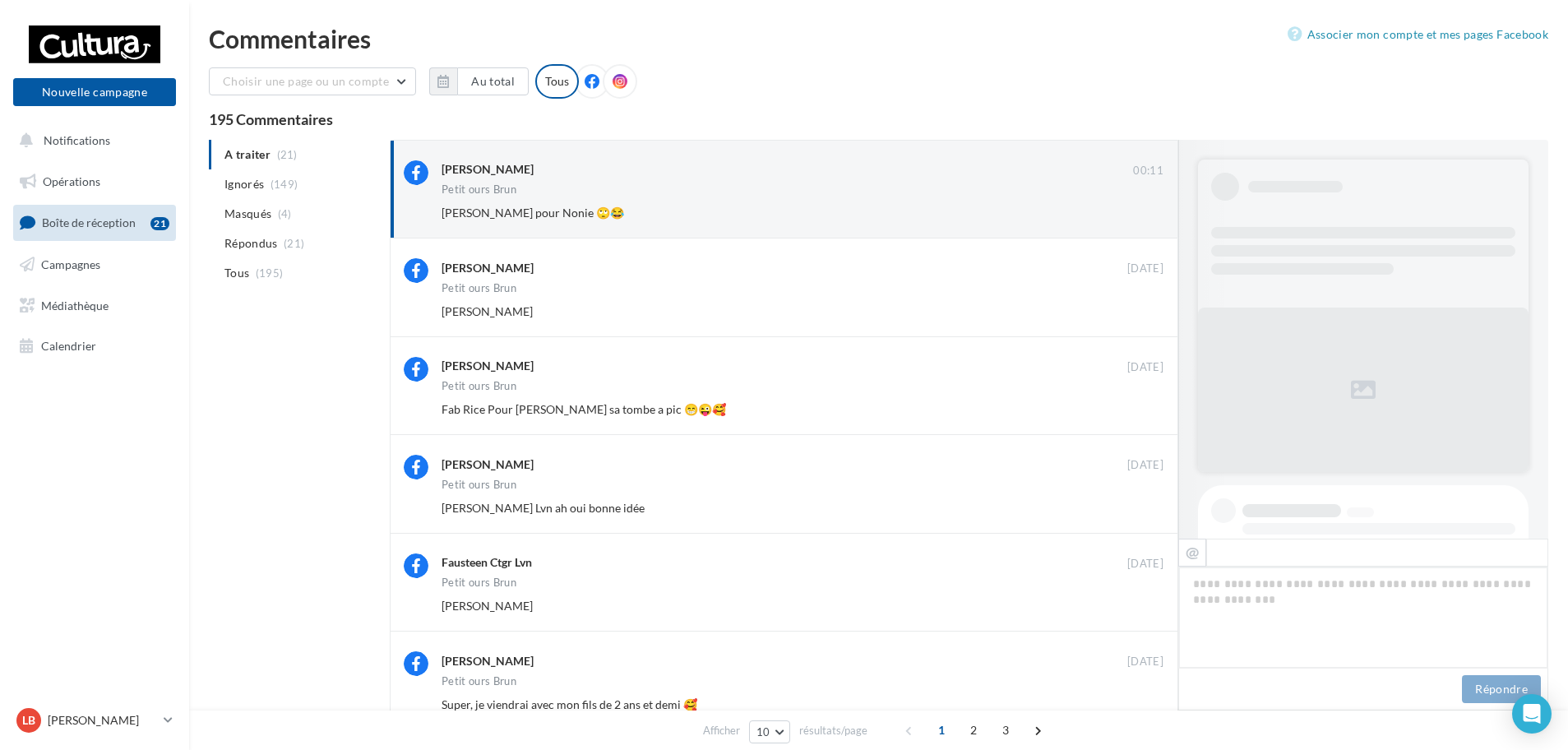
scroll to position [831, 0]
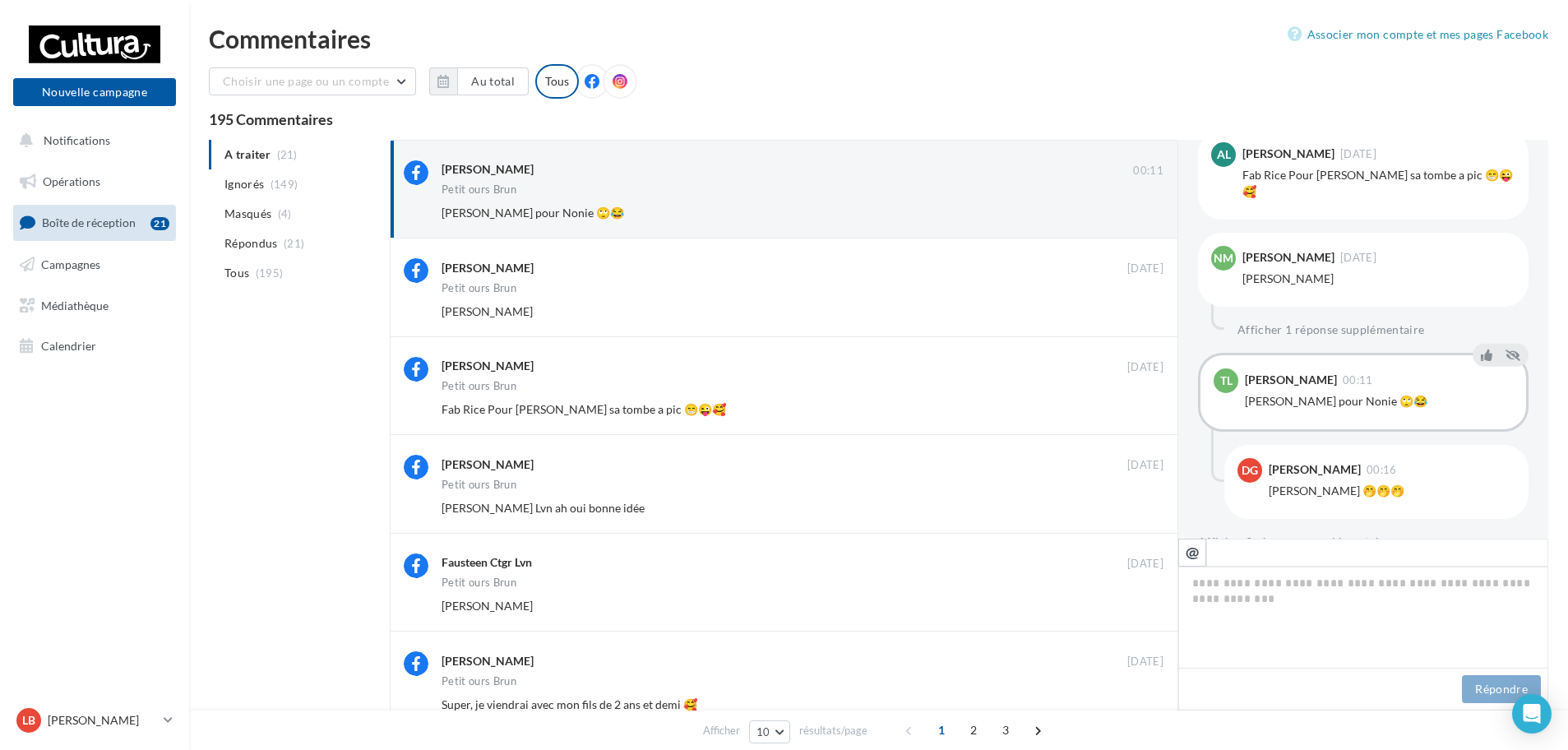
click at [1139, 205] on button "Ignorer" at bounding box center [1137, 213] width 55 height 23
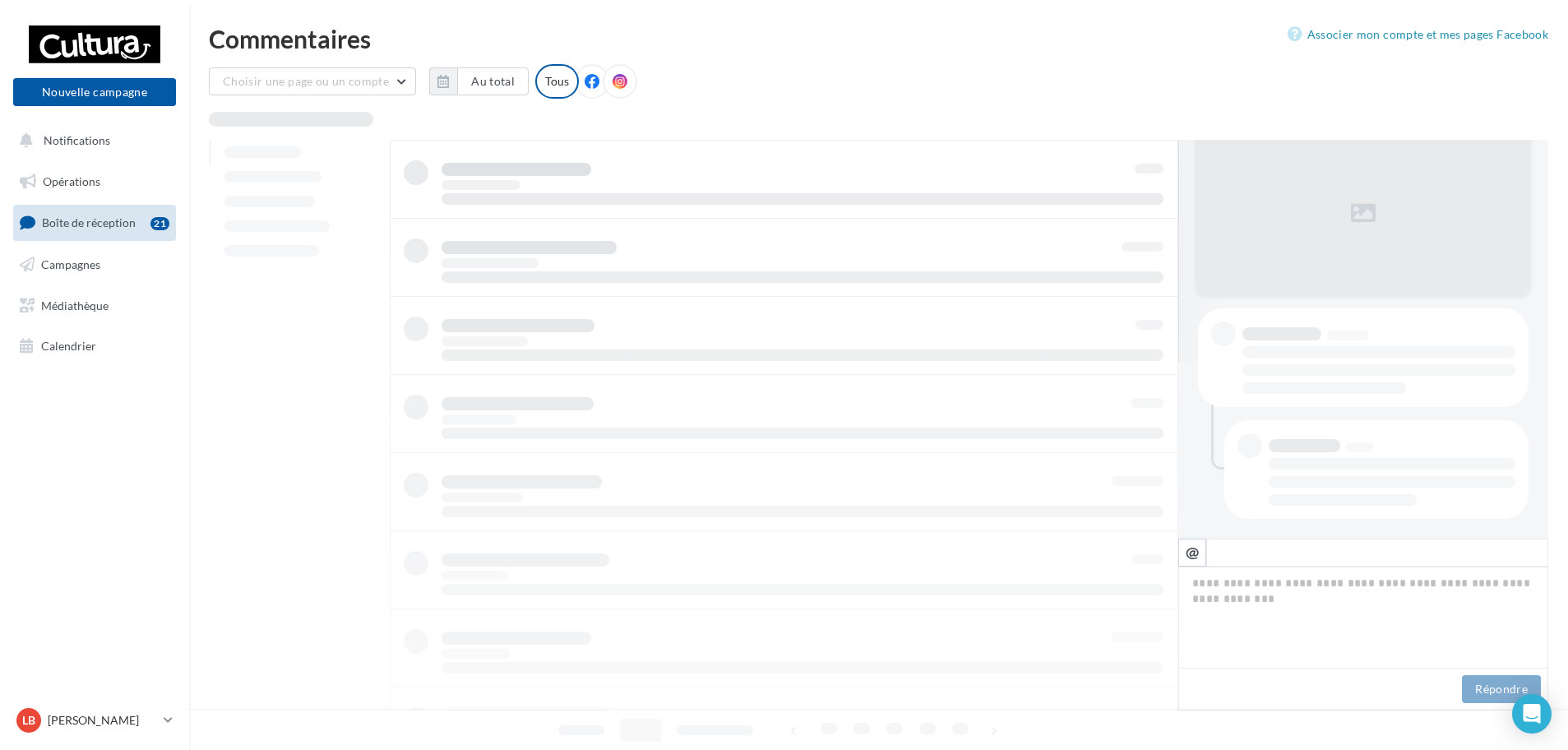
scroll to position [177, 0]
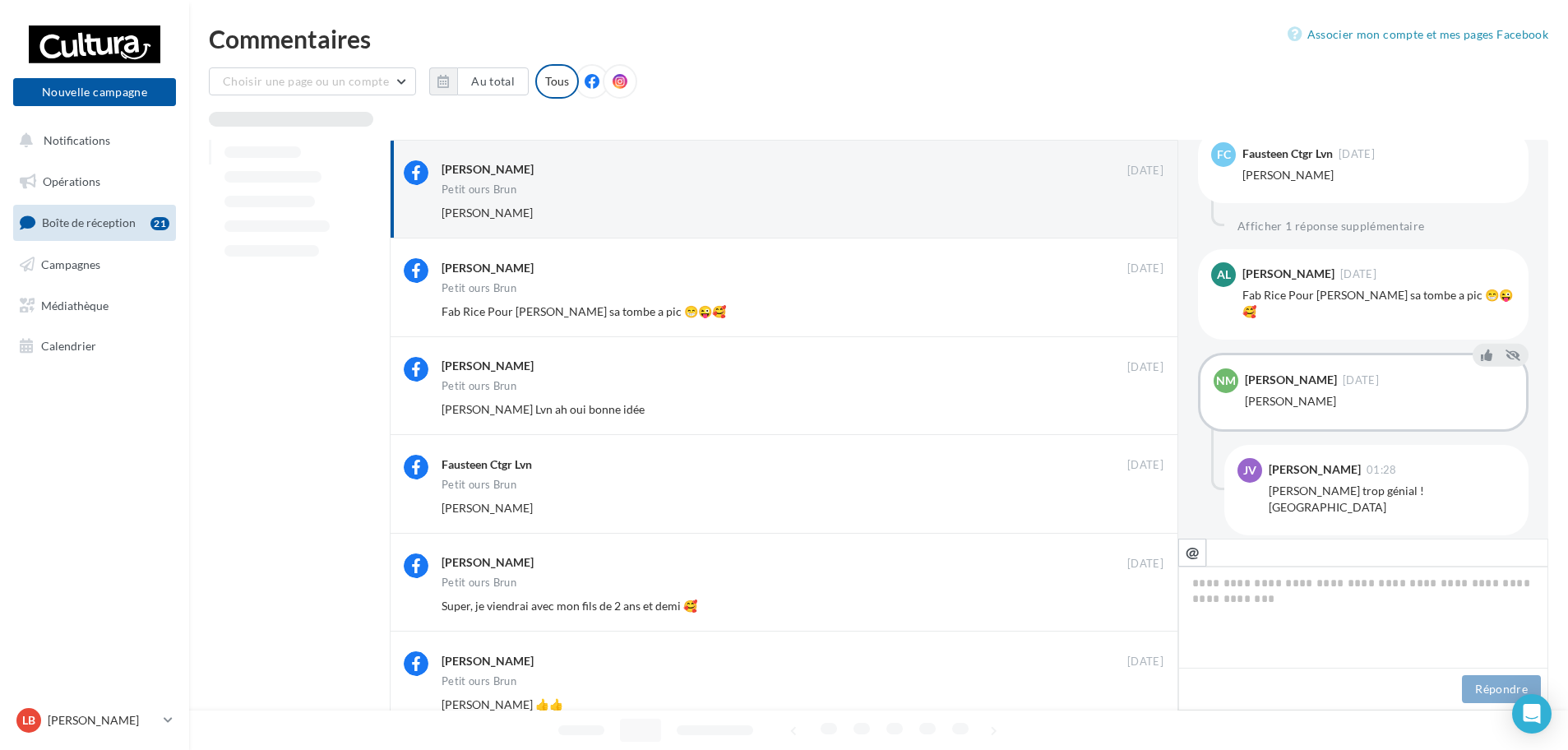
click at [1139, 205] on button "Ignorer" at bounding box center [1137, 213] width 55 height 23
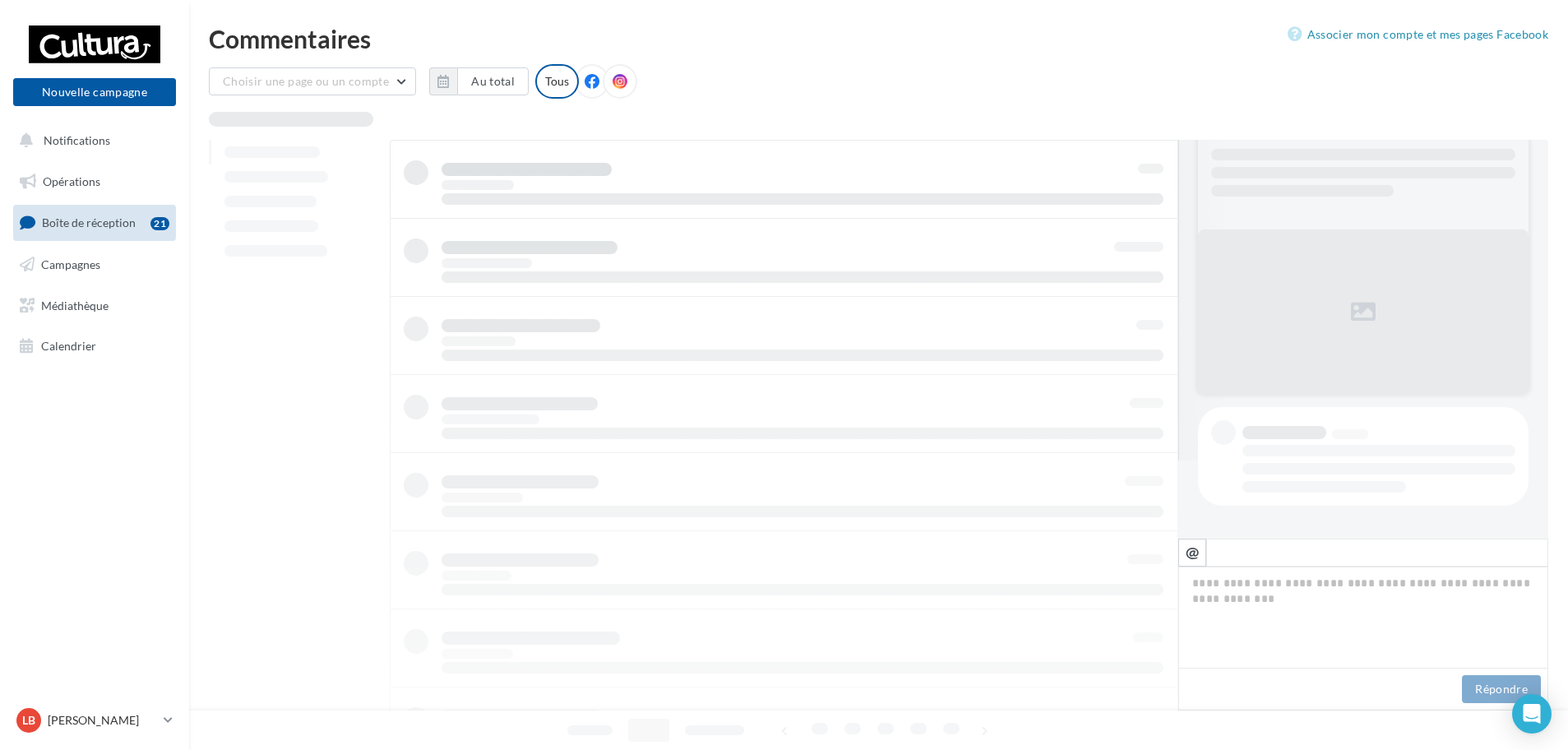
scroll to position [79, 0]
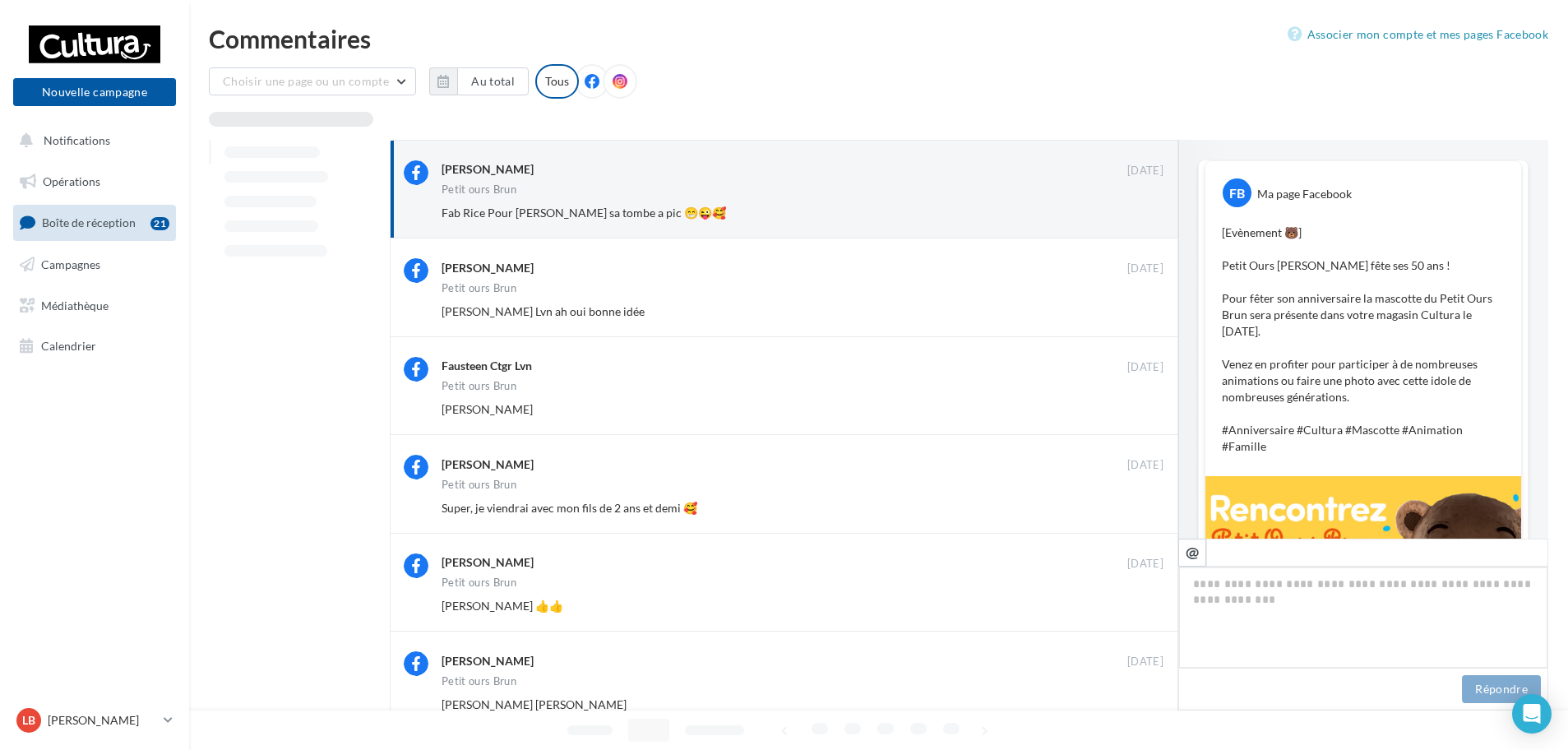
click at [1139, 205] on button "Ignorer" at bounding box center [1137, 213] width 55 height 23
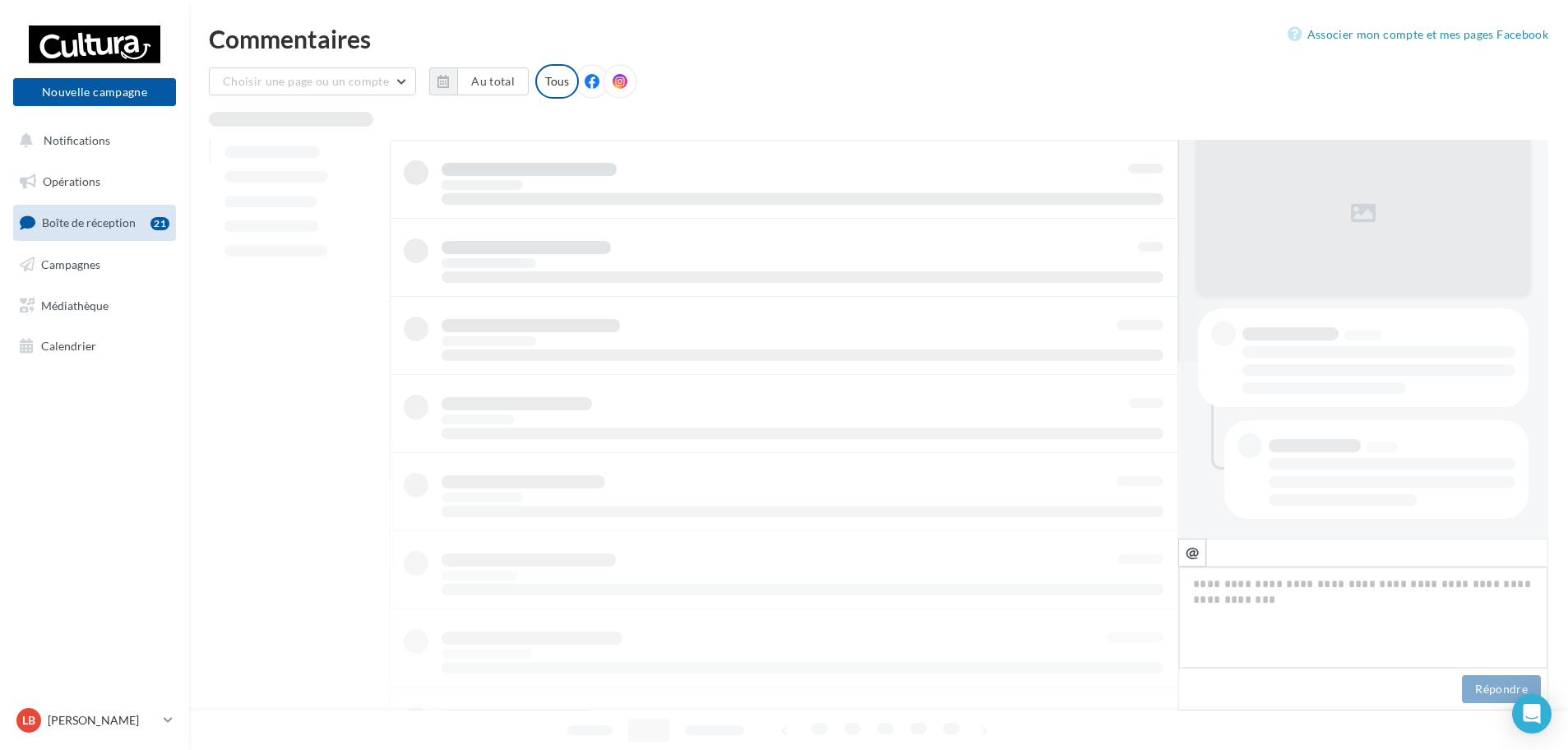
scroll to position [177, 0]
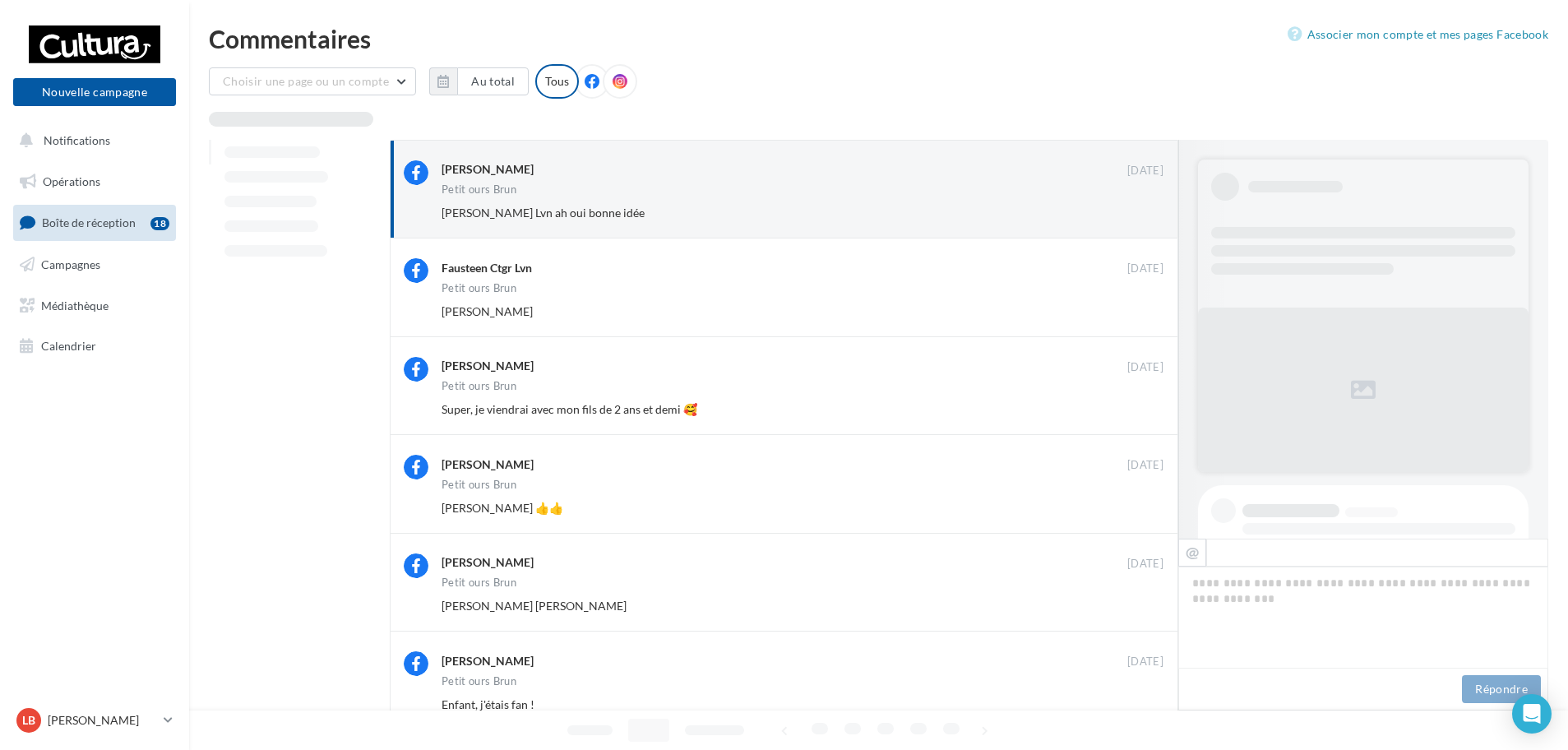
click at [1139, 205] on button "Ignorer" at bounding box center [1137, 213] width 55 height 23
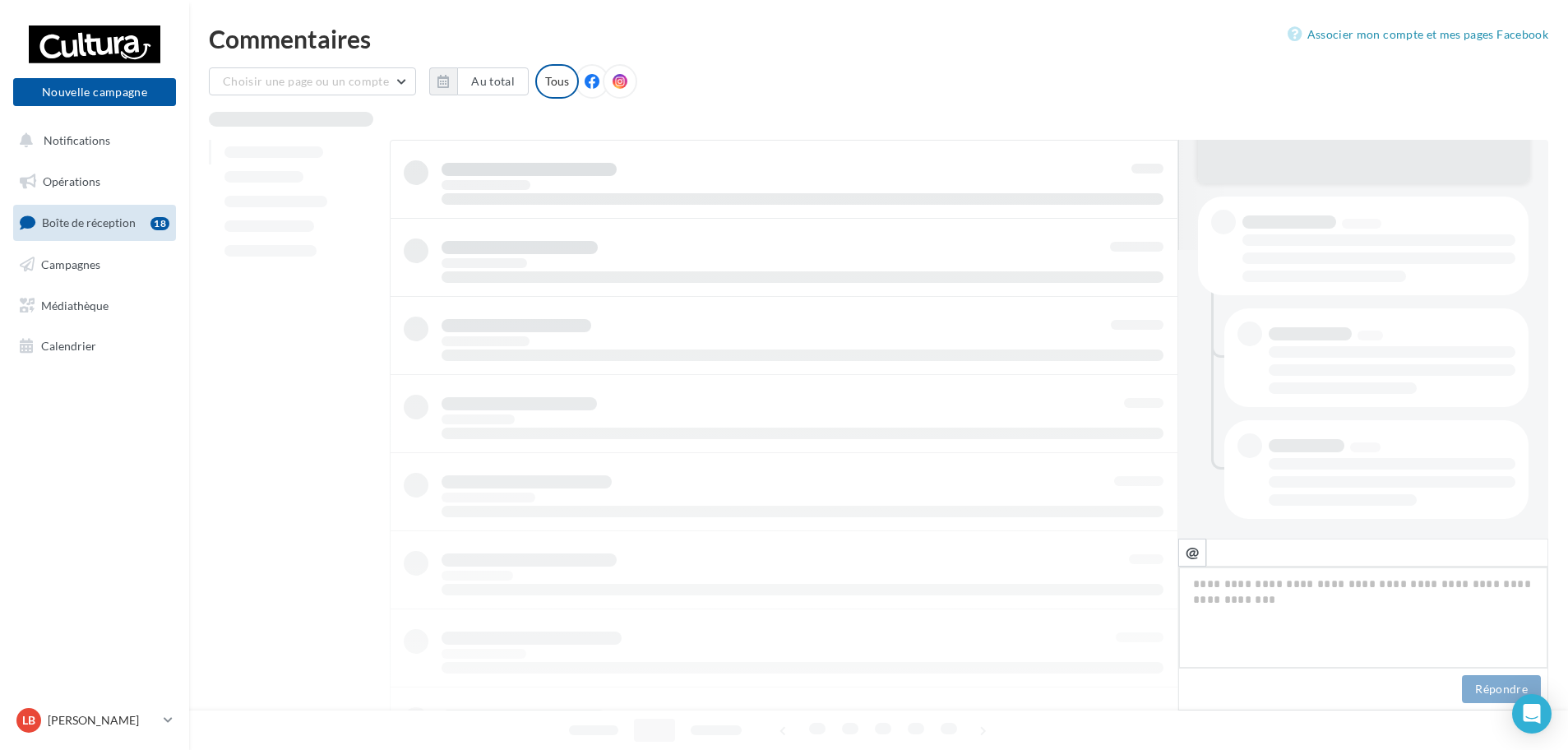
scroll to position [289, 0]
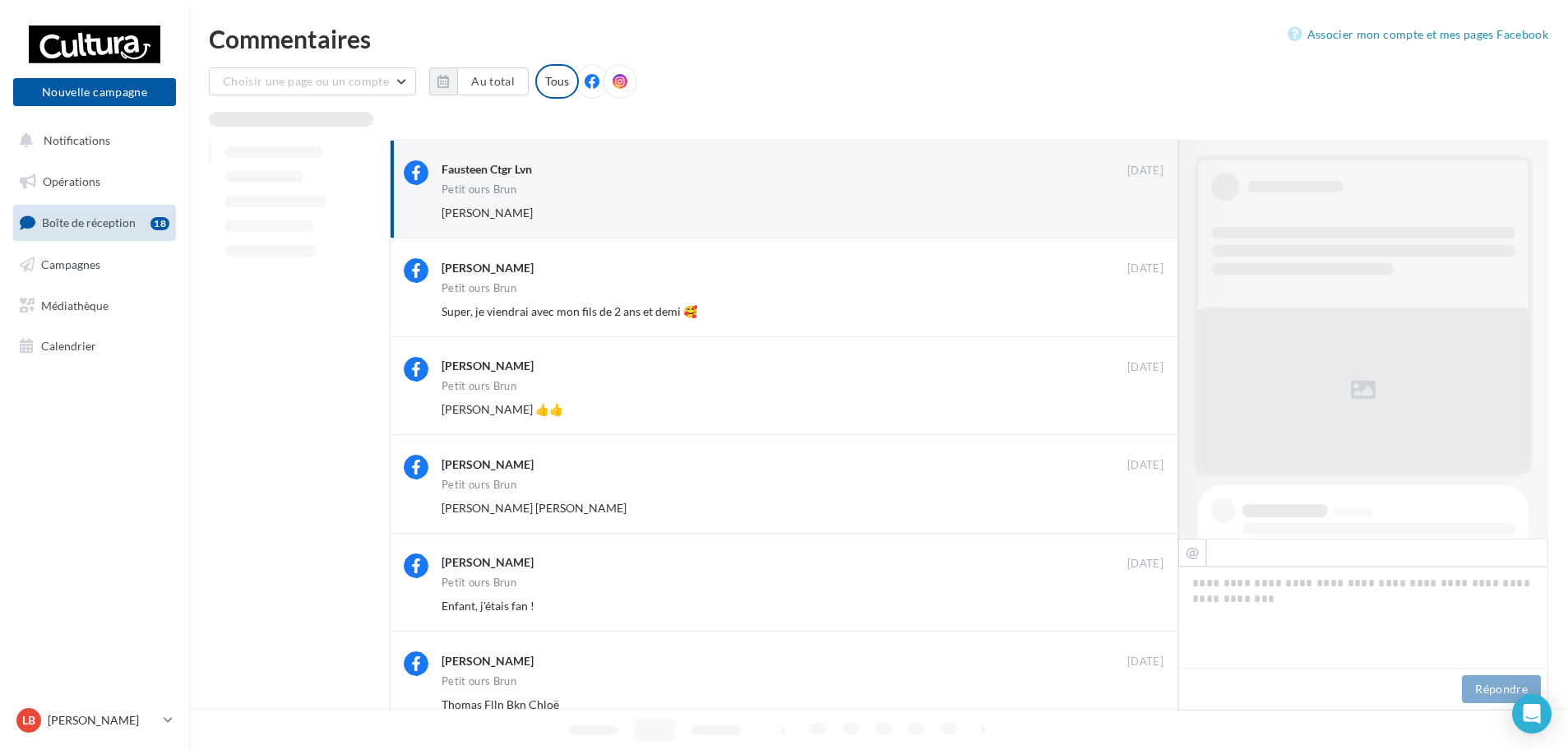
click at [1139, 205] on button "Ignorer" at bounding box center [1137, 213] width 55 height 23
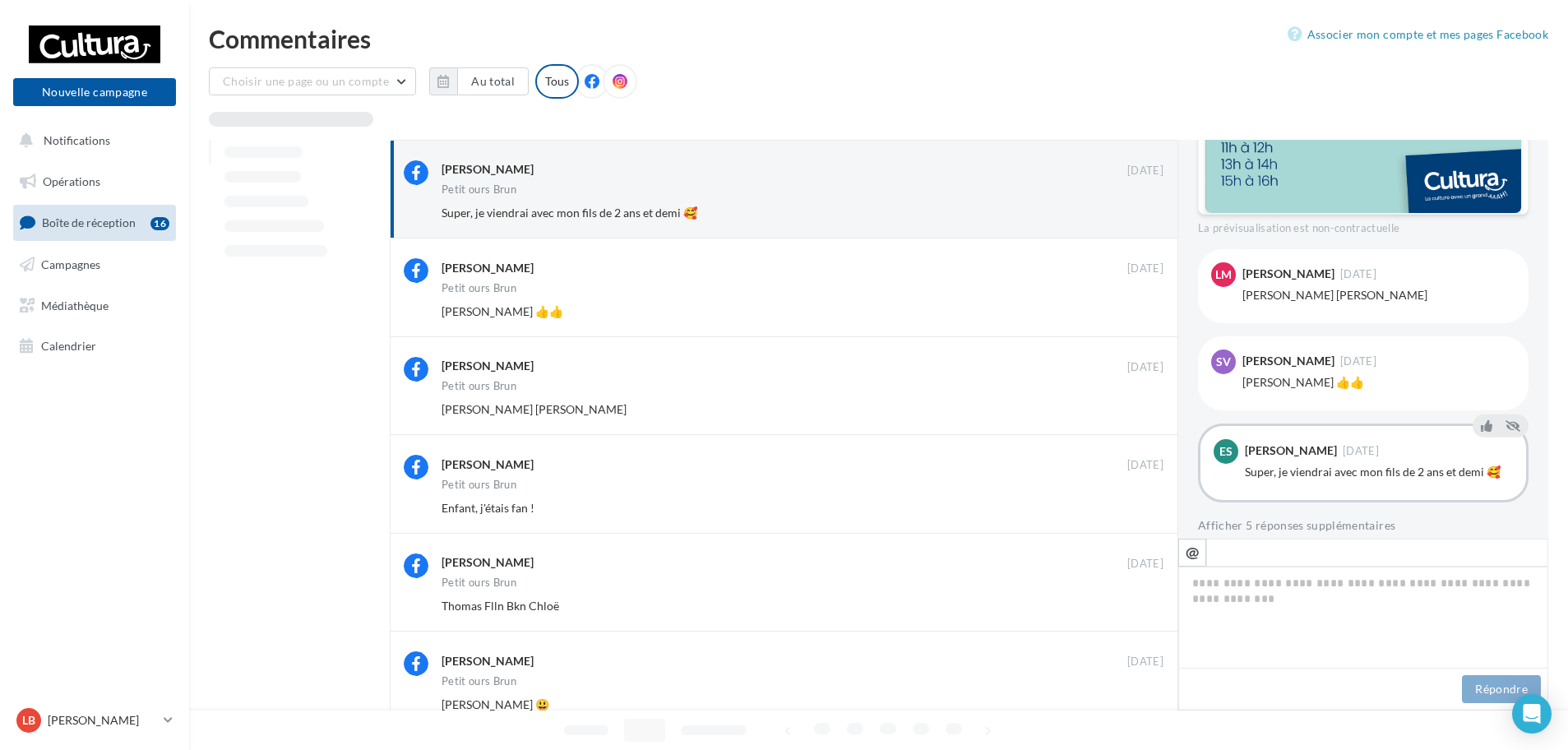
click at [1139, 205] on button "Ignorer" at bounding box center [1137, 213] width 55 height 23
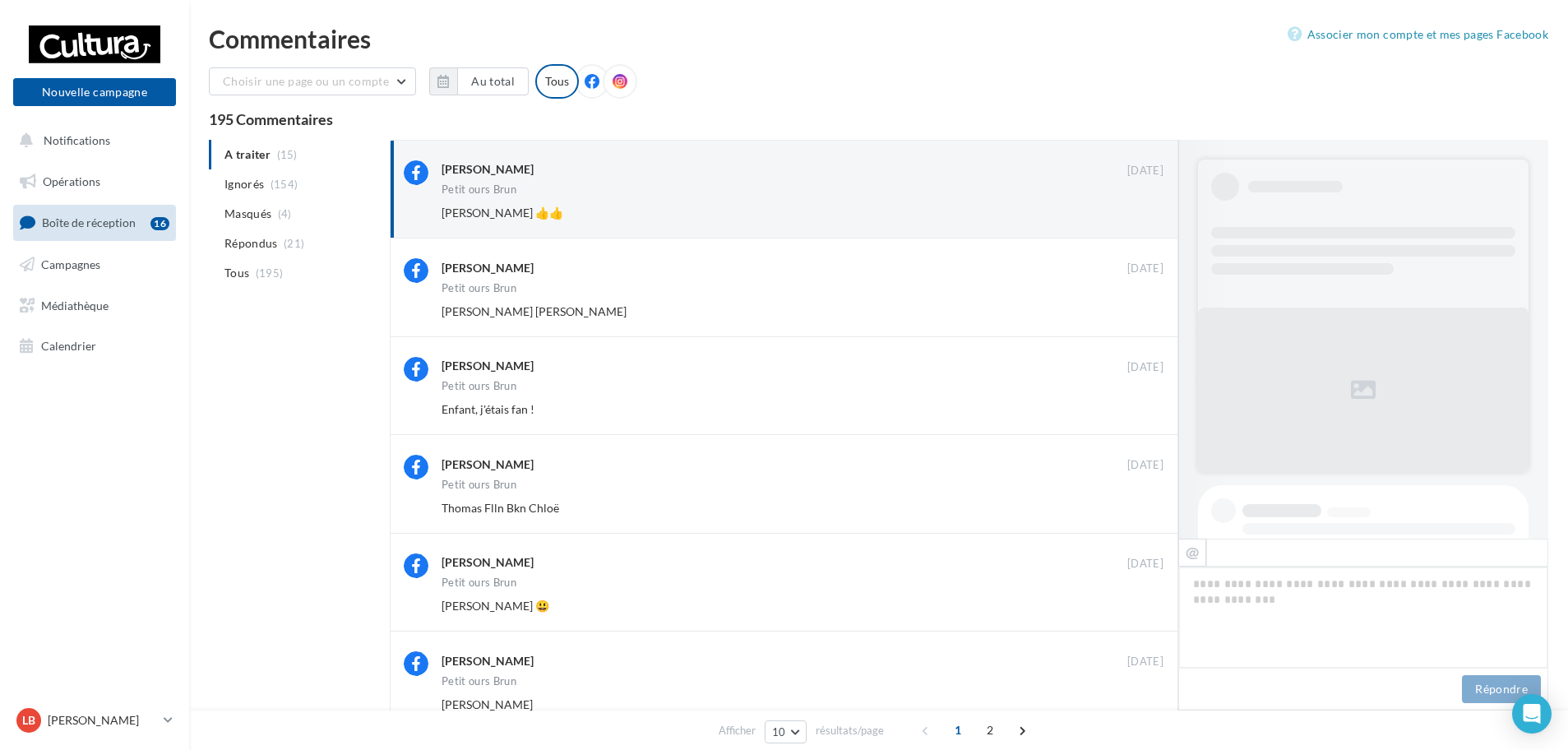
click at [1139, 206] on button "Ignorer" at bounding box center [1137, 213] width 55 height 23
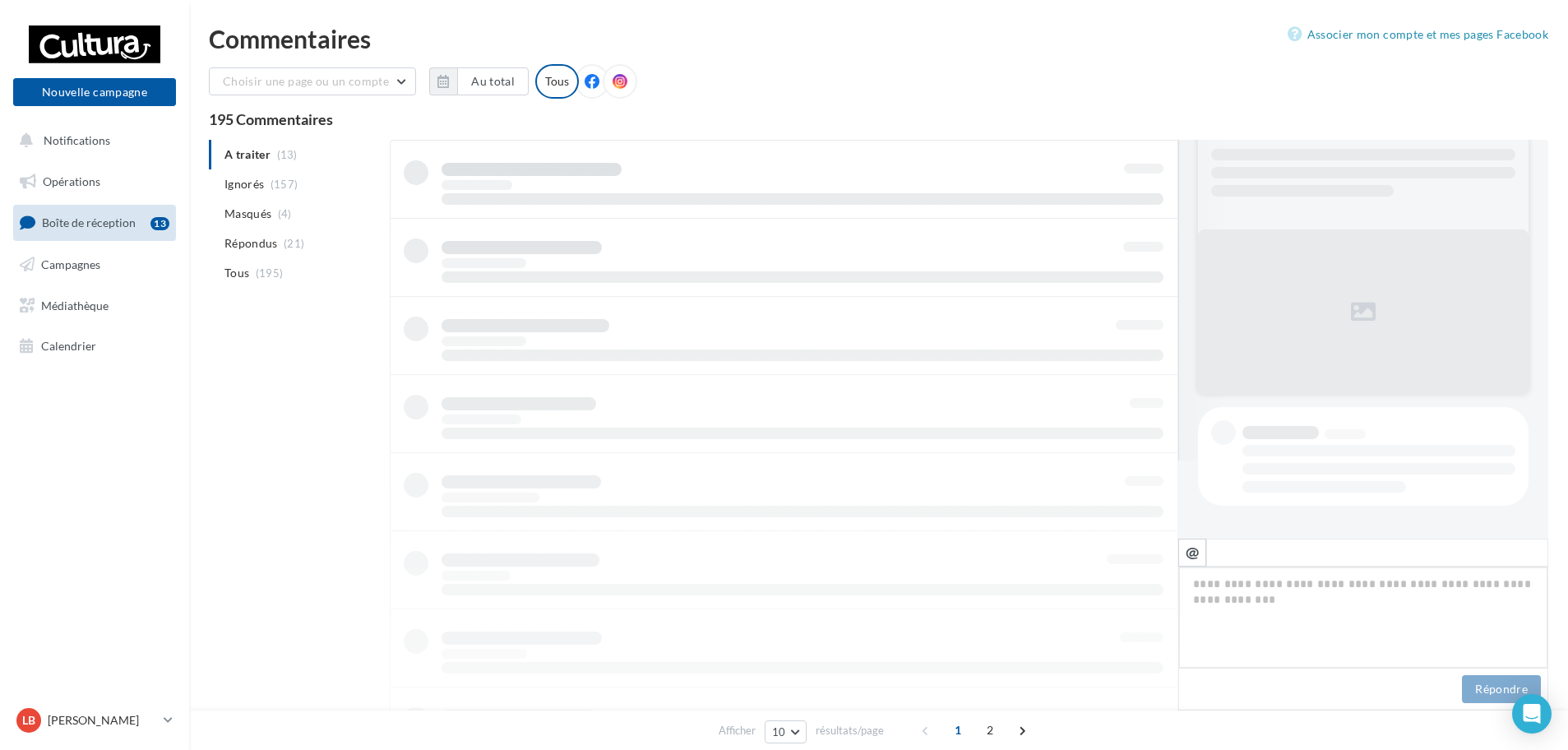
scroll to position [79, 0]
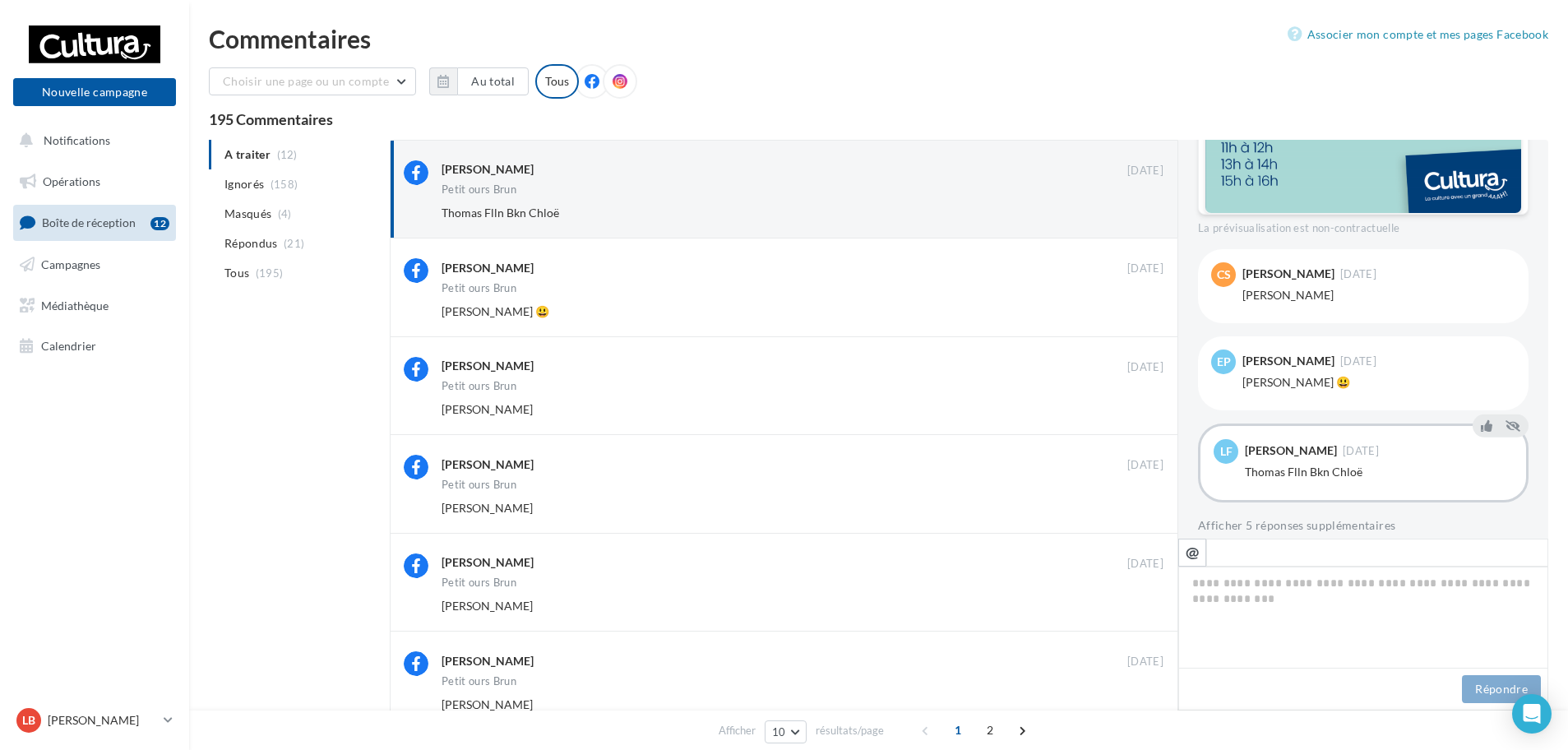
click at [1139, 206] on button "Ignorer" at bounding box center [1137, 213] width 55 height 23
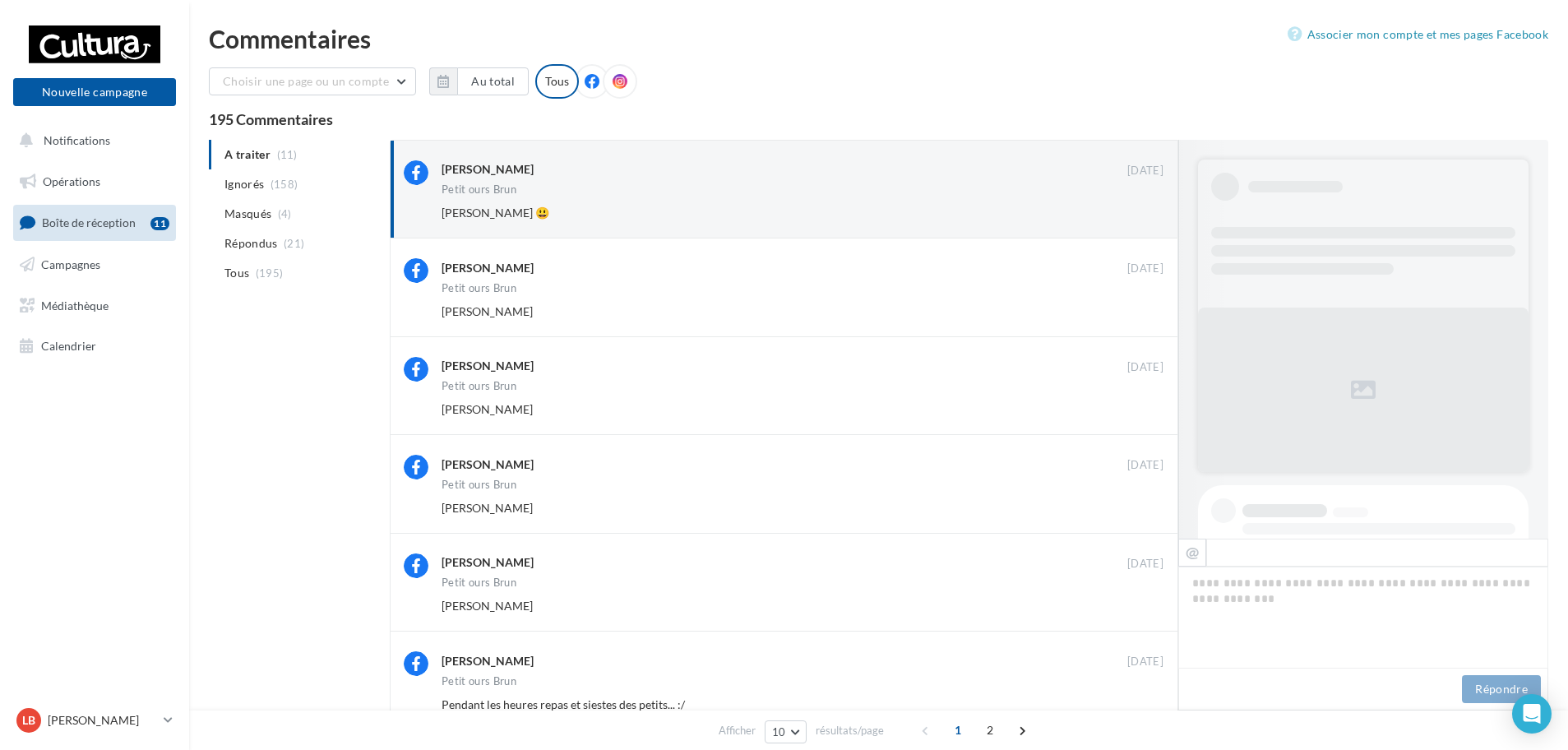
click at [1139, 206] on button "Ignorer" at bounding box center [1137, 213] width 55 height 23
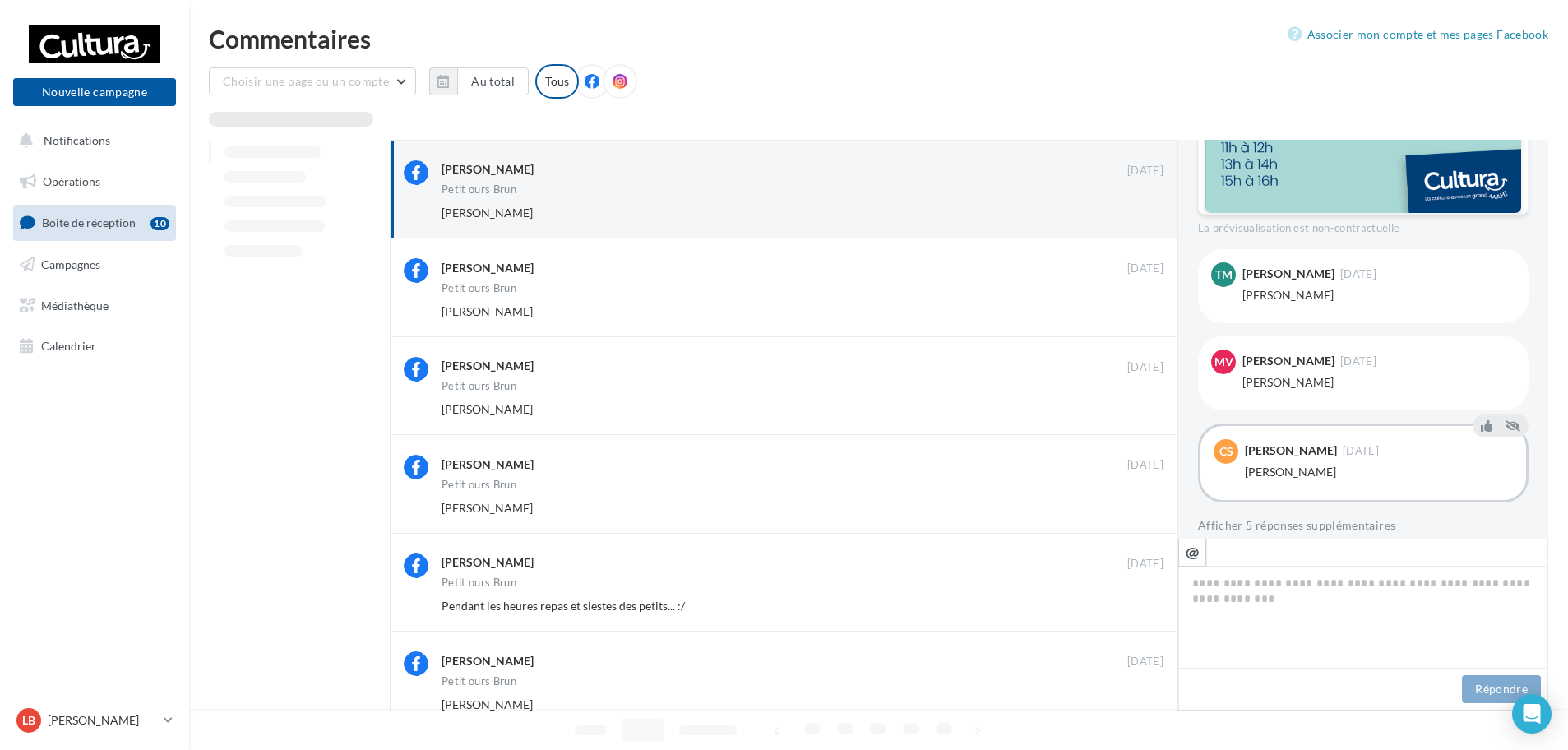
click at [1139, 206] on button "Ignorer" at bounding box center [1137, 213] width 55 height 23
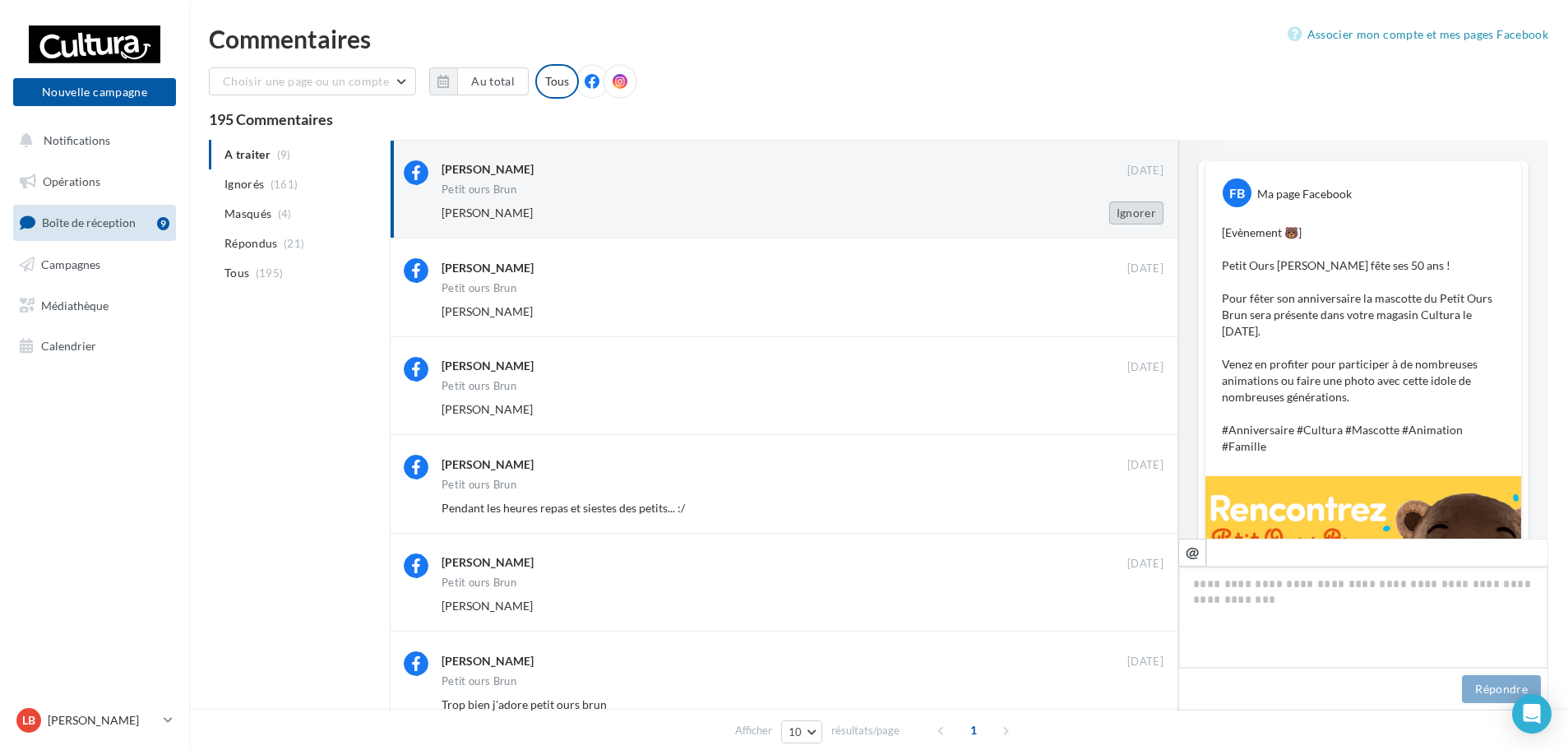
scroll to position [711, 0]
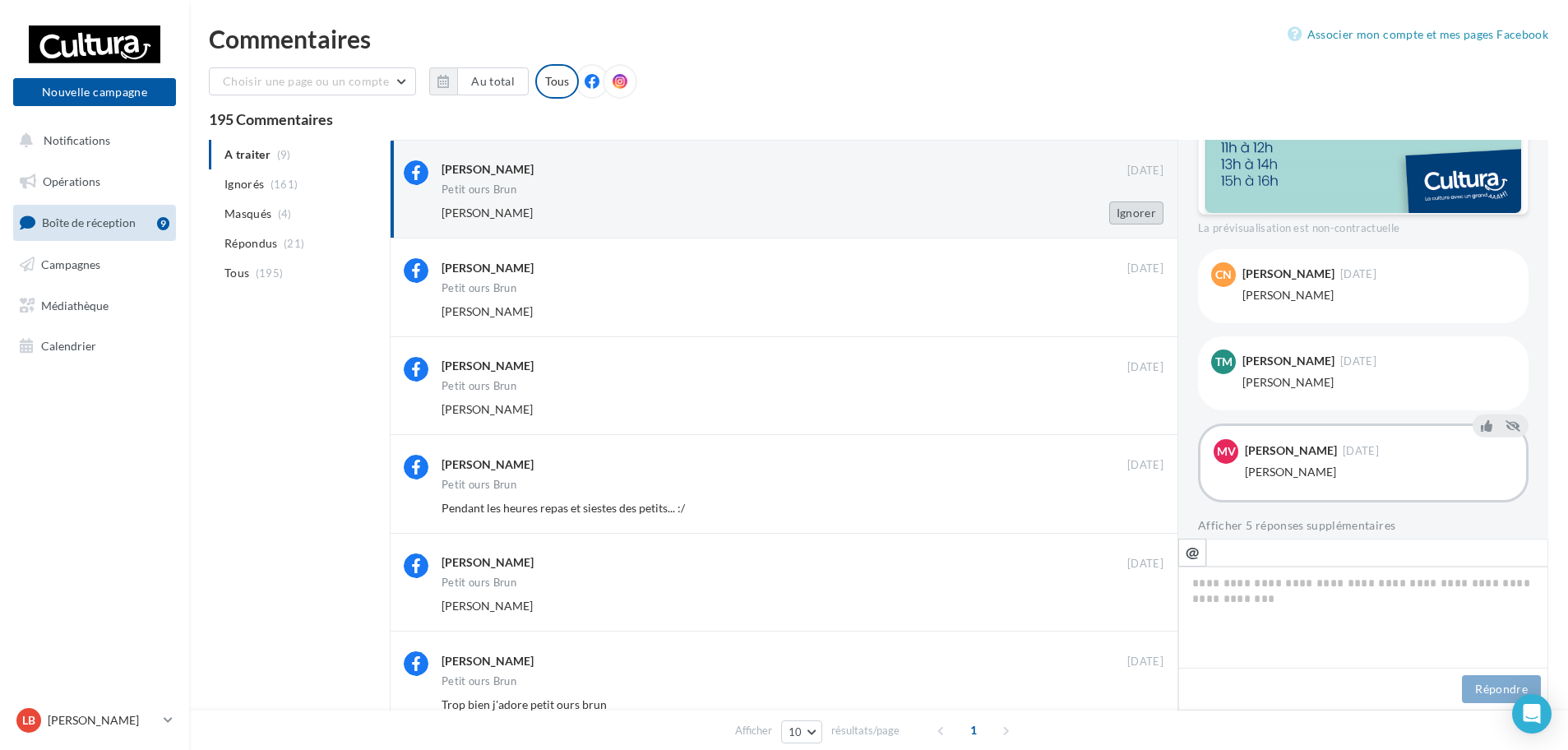
click at [1140, 214] on button "Ignorer" at bounding box center [1137, 213] width 55 height 23
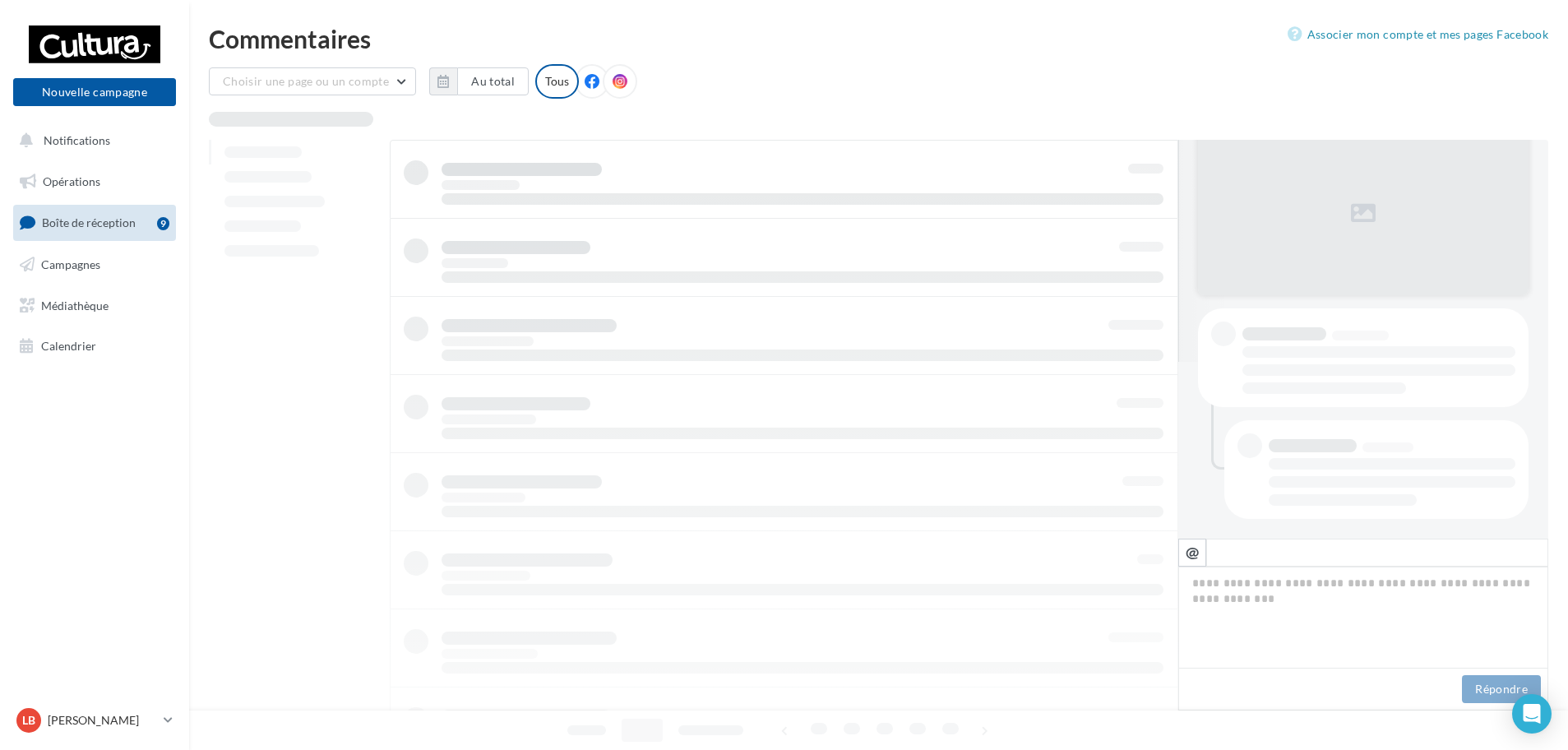
scroll to position [177, 0]
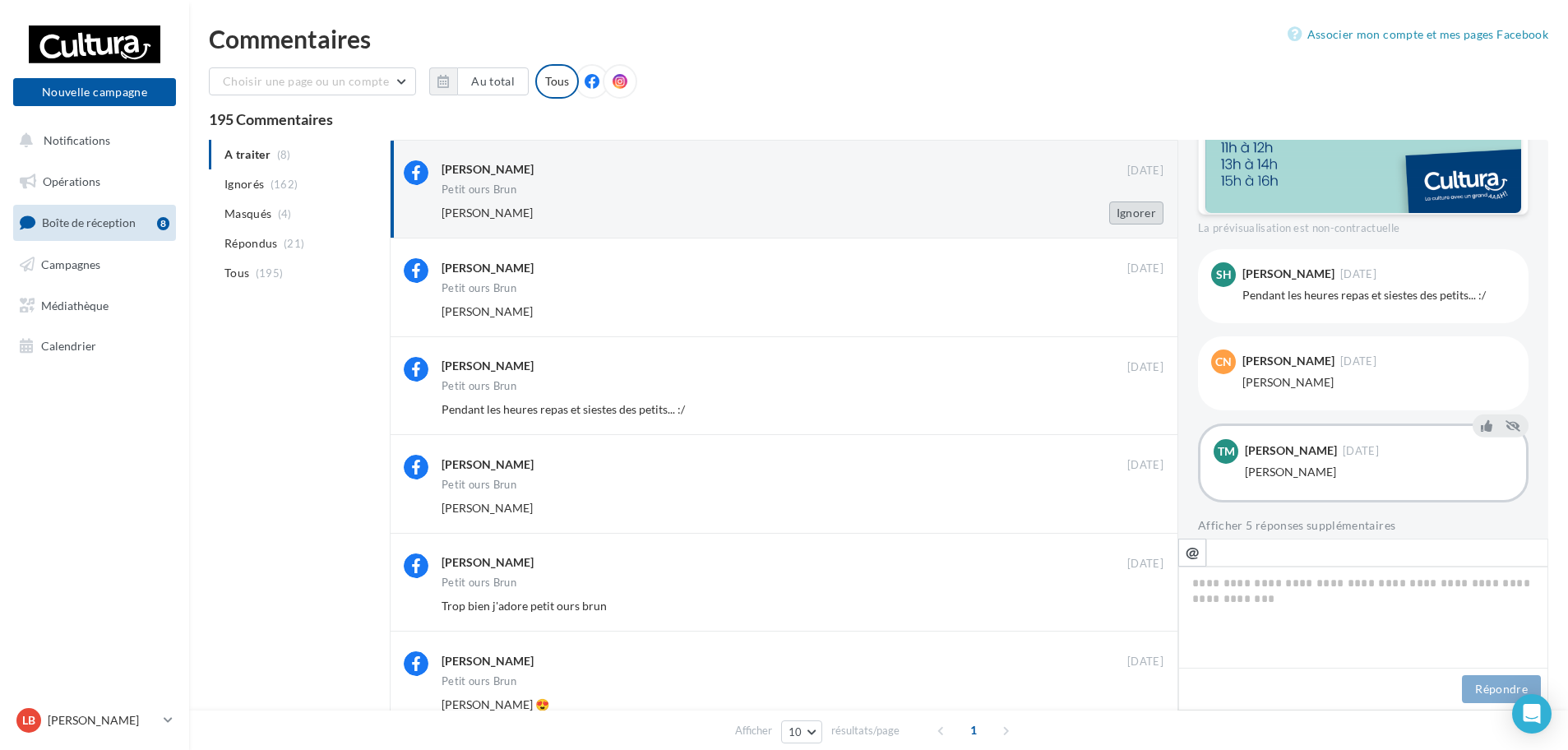
click at [1134, 213] on button "Ignorer" at bounding box center [1137, 213] width 55 height 23
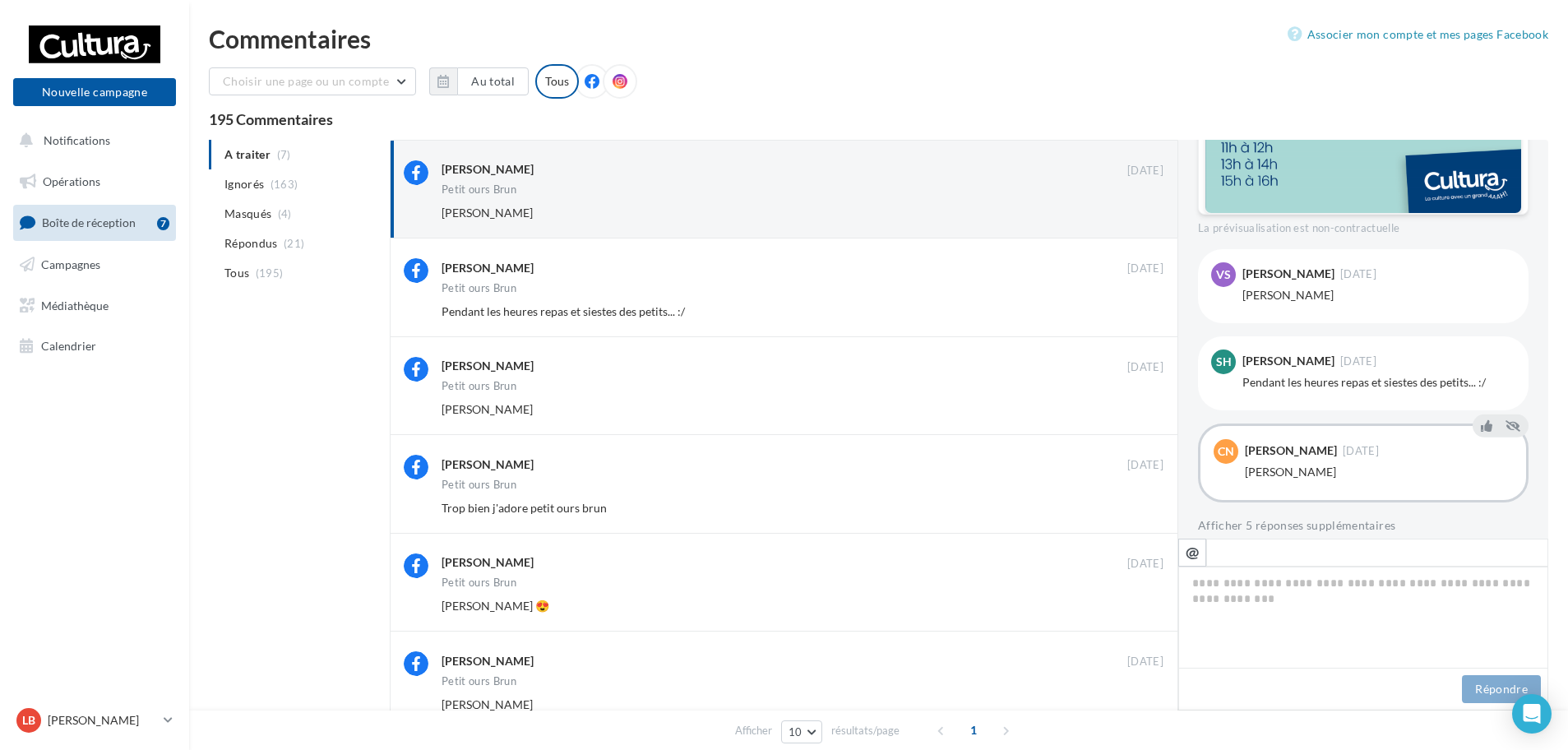
click at [1141, 211] on button "Ignorer" at bounding box center [1137, 213] width 55 height 23
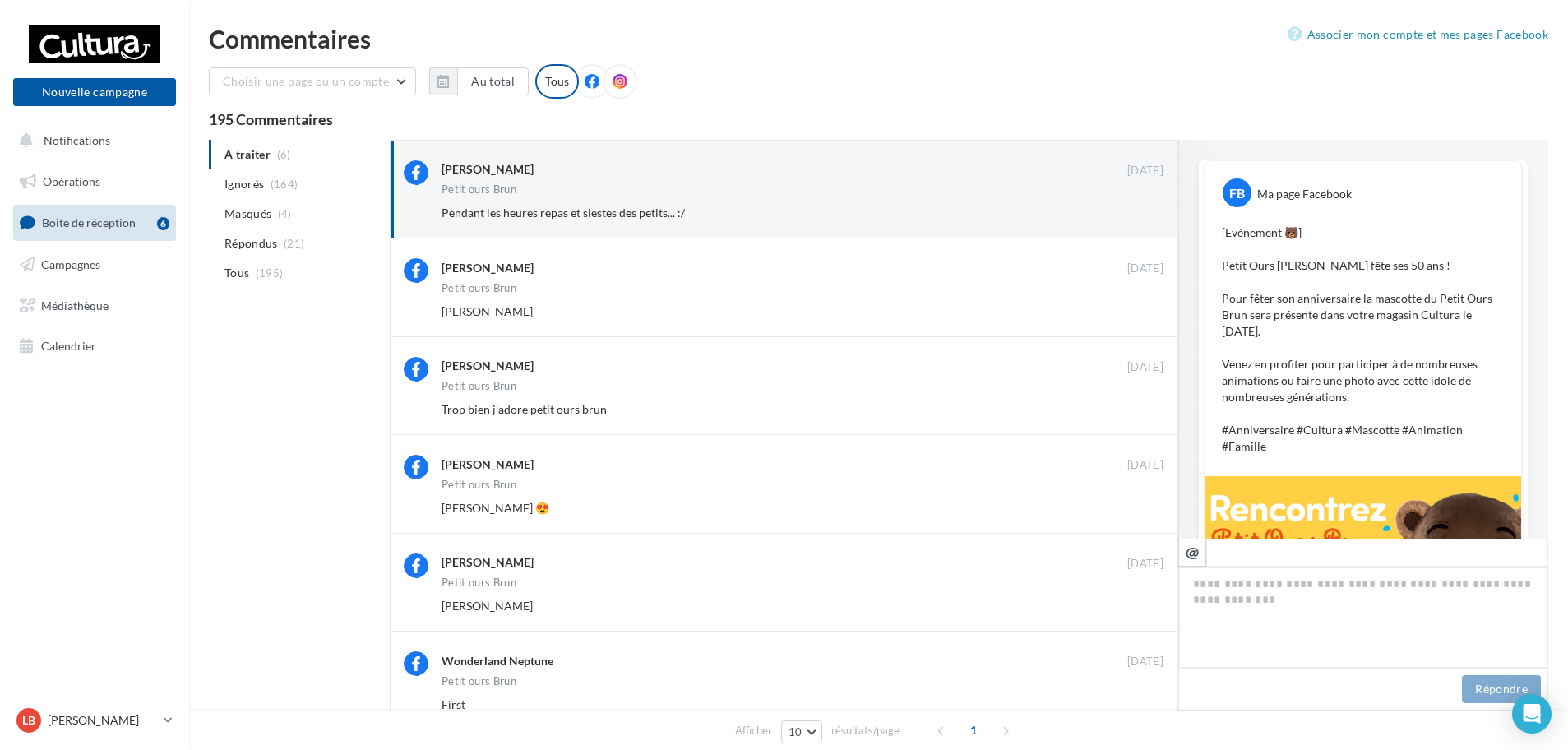
scroll to position [711, 0]
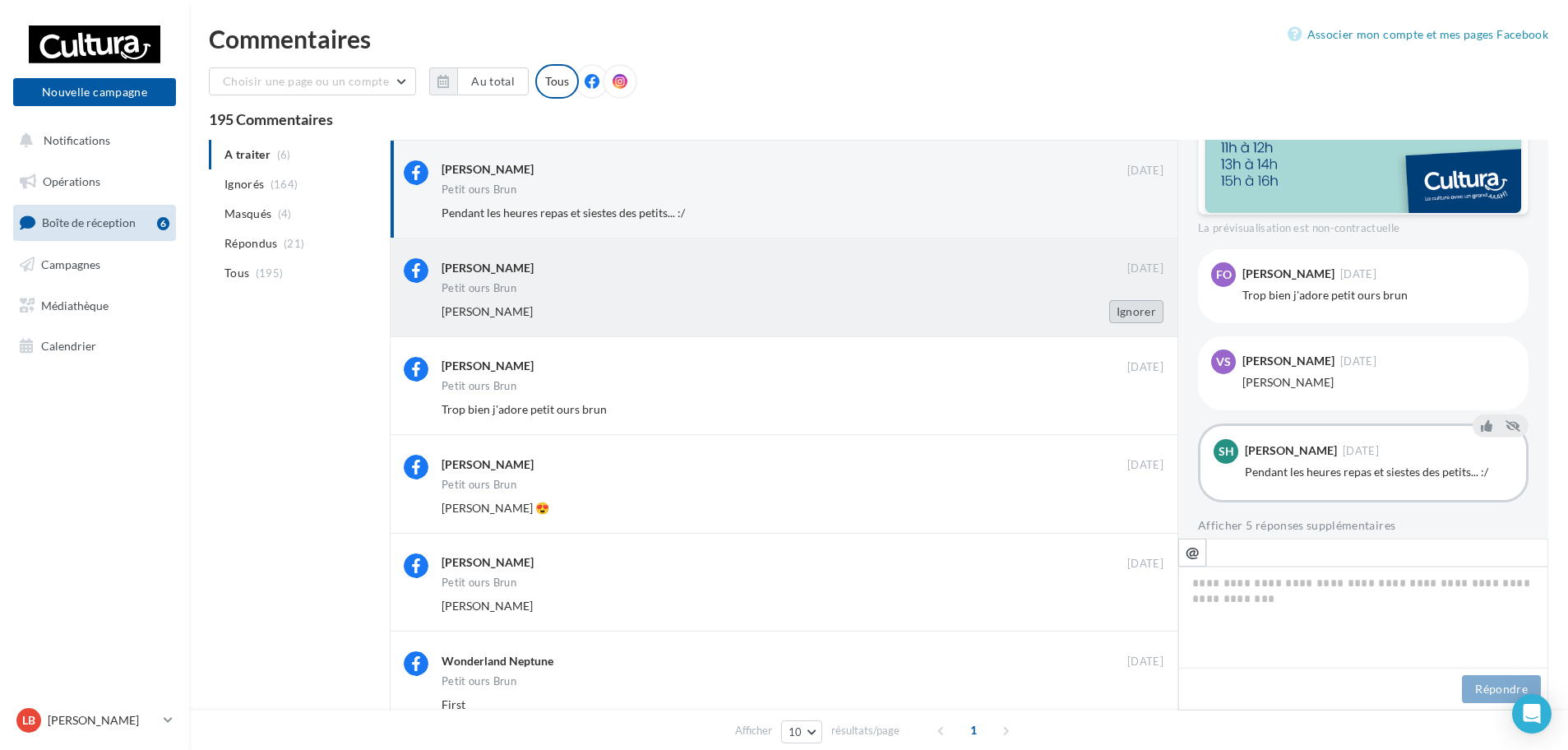
click at [1143, 313] on button "Ignorer" at bounding box center [1137, 312] width 55 height 23
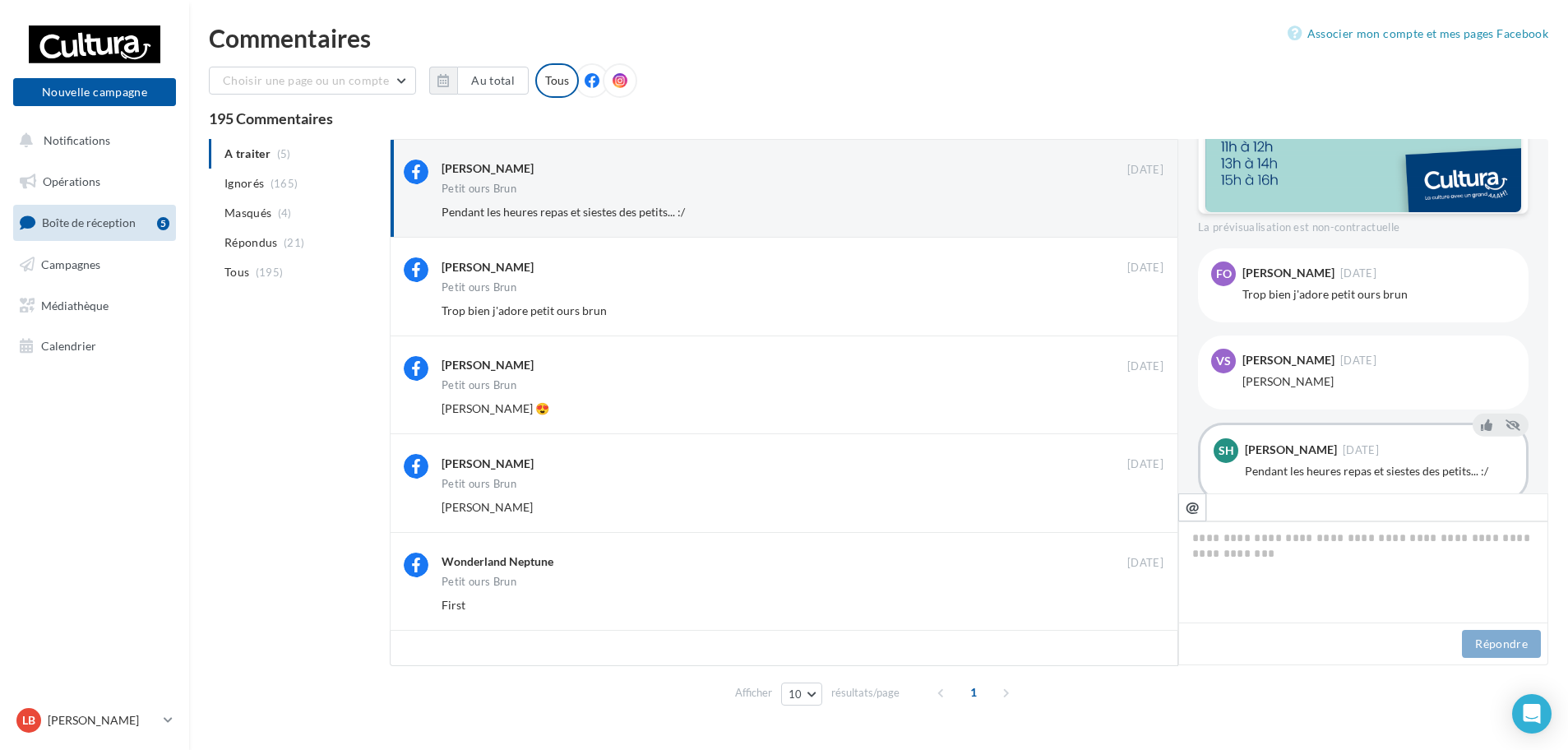
click at [1143, 313] on button "Ignorer" at bounding box center [1137, 311] width 55 height 23
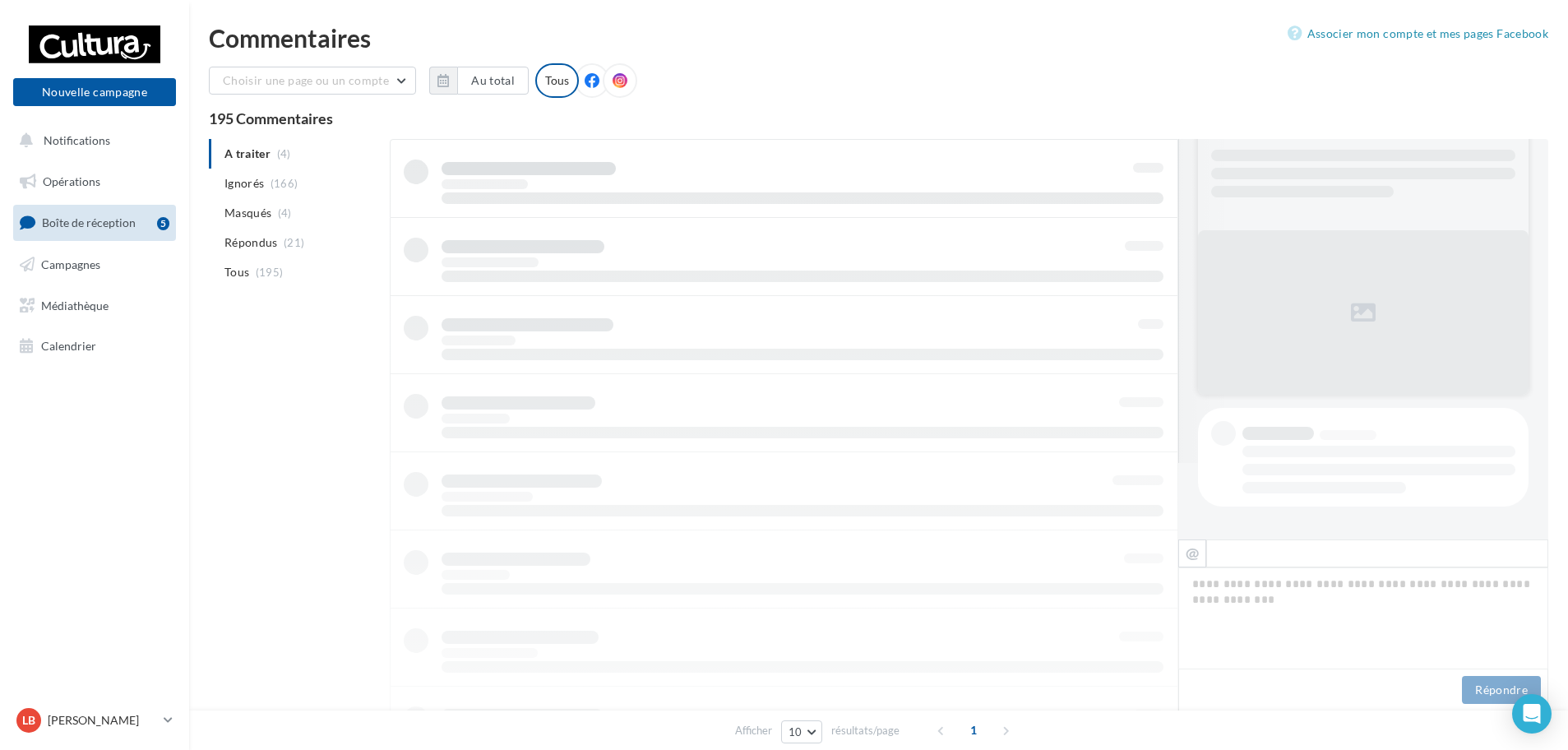
scroll to position [2, 0]
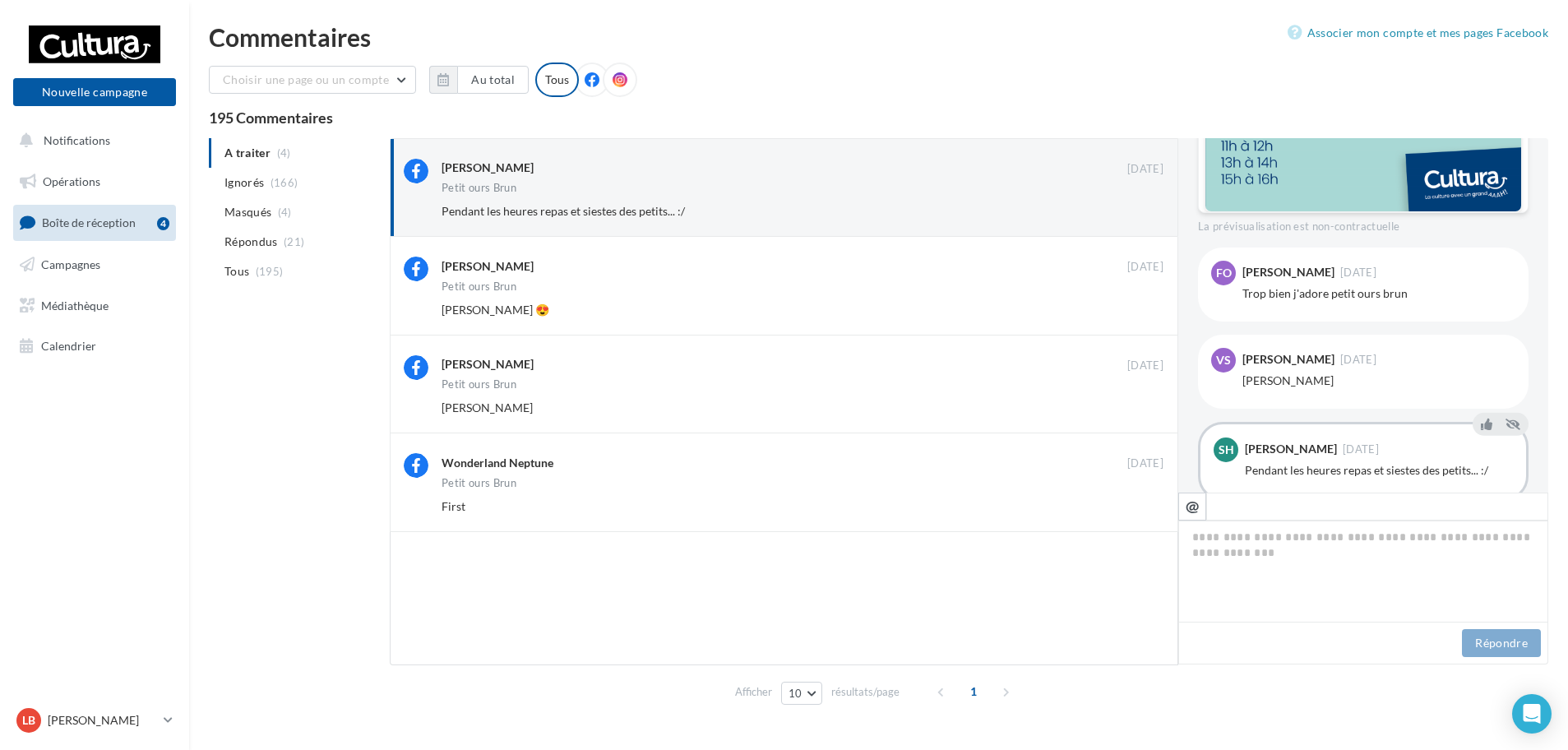
click at [1143, 313] on button "Ignorer" at bounding box center [1137, 310] width 55 height 23
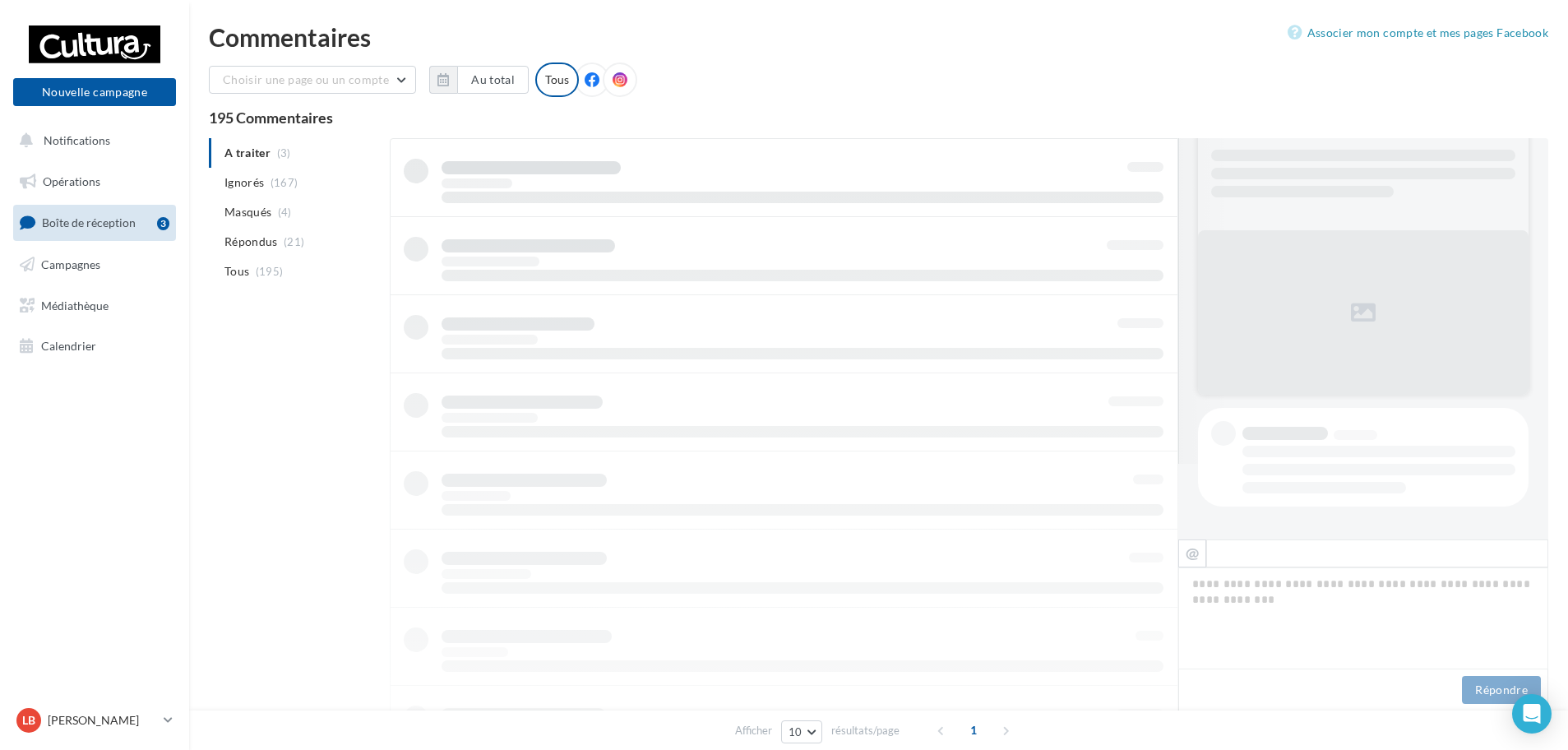
scroll to position [2, 0]
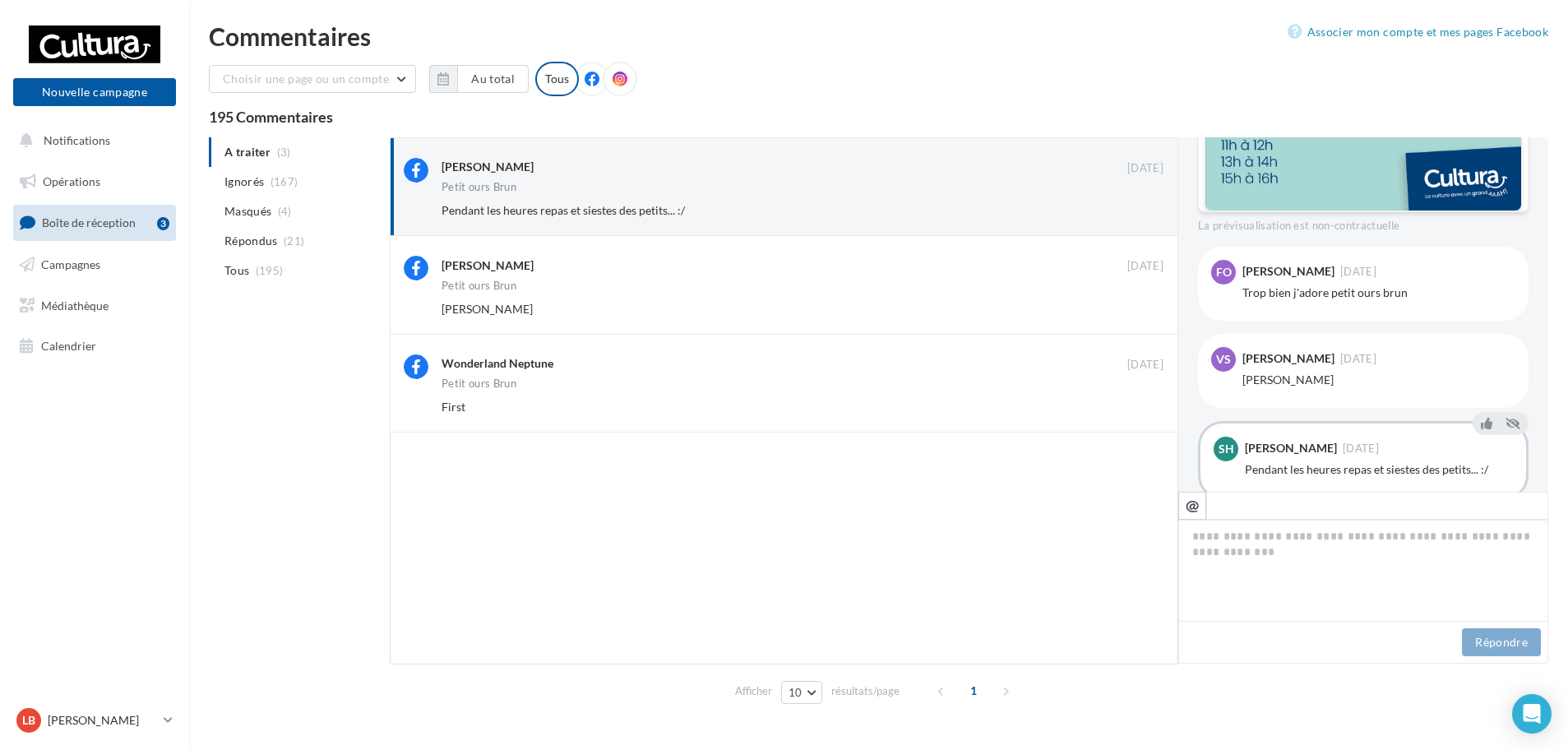
click at [1143, 313] on button "Ignorer" at bounding box center [1137, 309] width 55 height 23
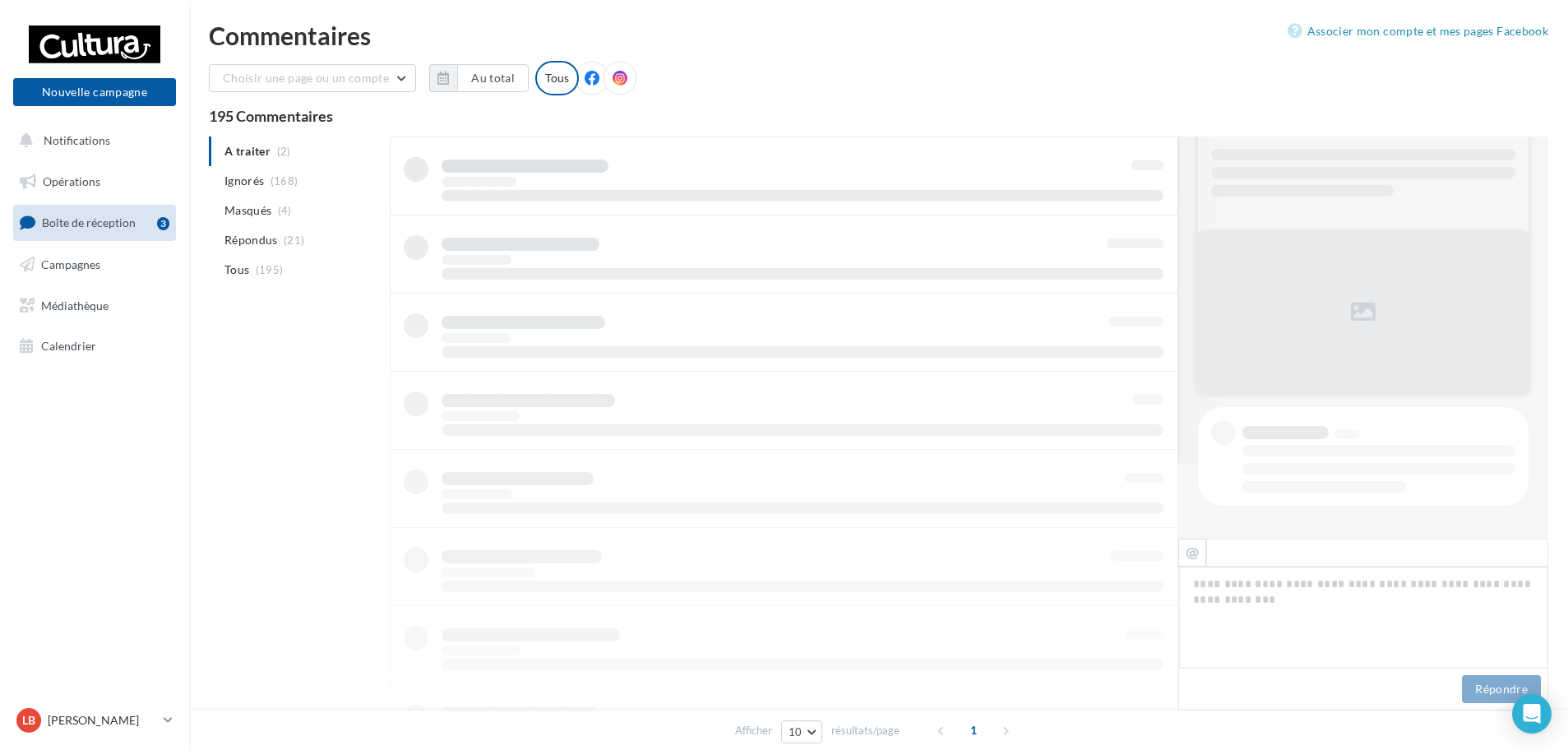
scroll to position [711, 0]
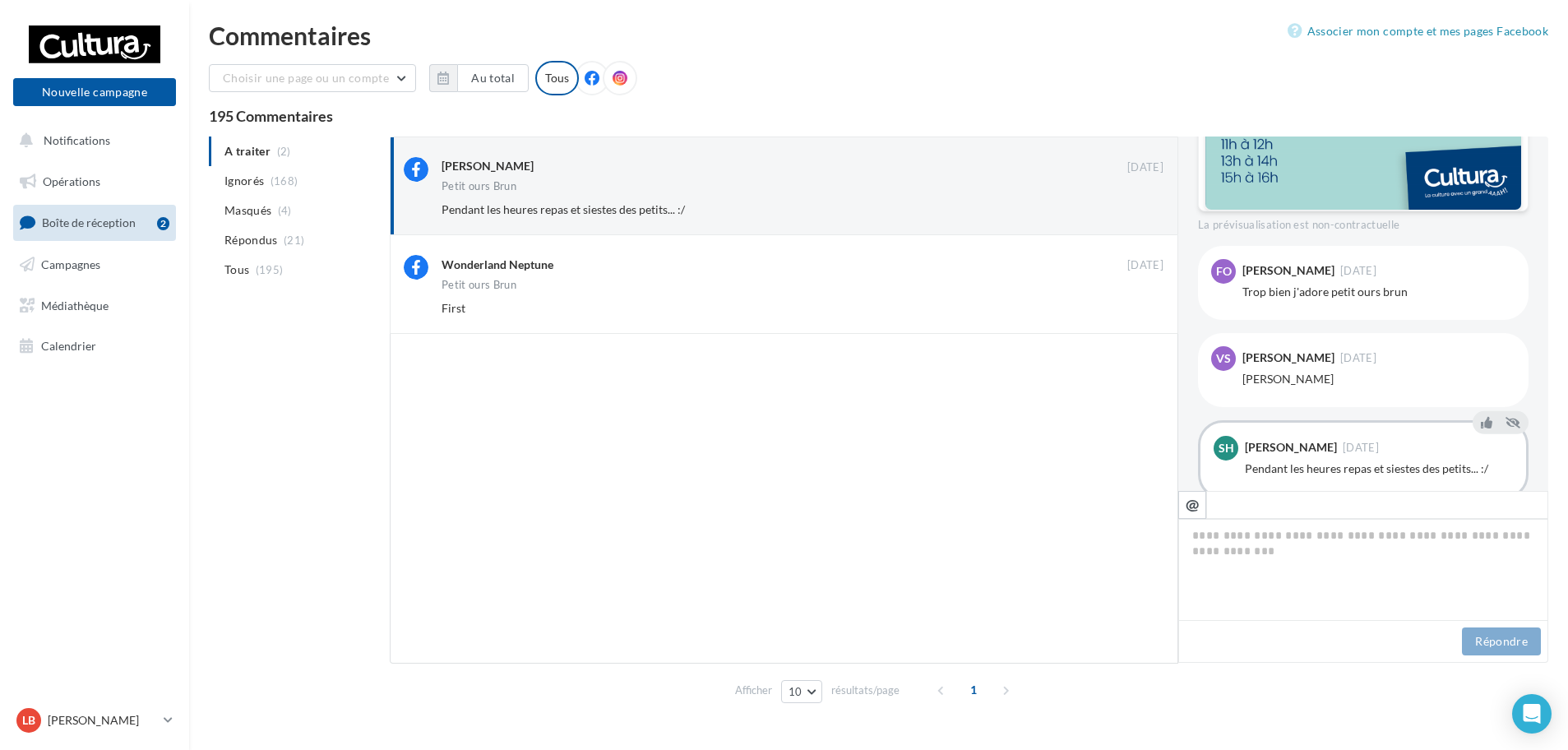
click at [1143, 313] on button "Ignorer" at bounding box center [1137, 308] width 55 height 23
click at [1146, 203] on button "Ignorer" at bounding box center [1137, 209] width 55 height 23
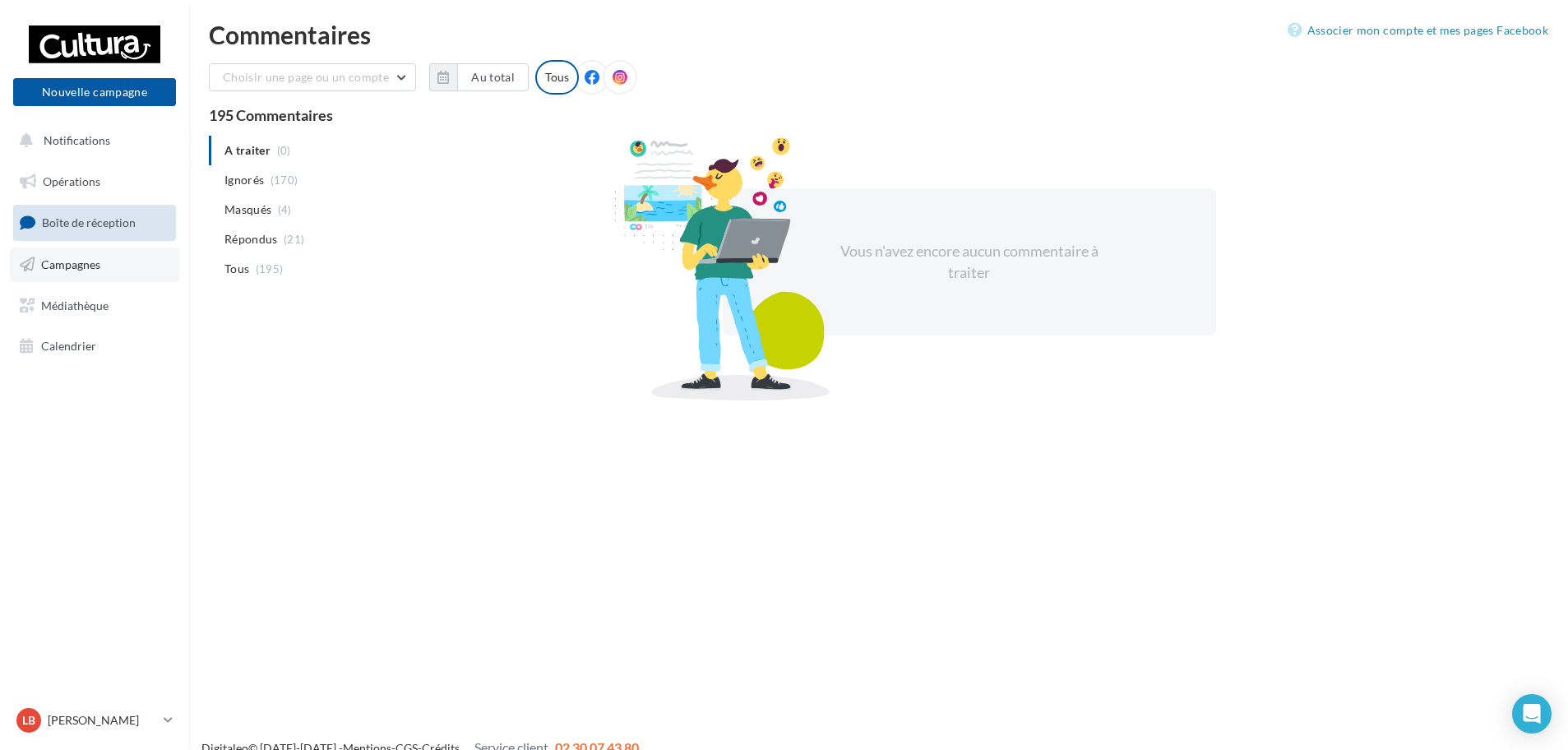
click at [99, 262] on span "Campagnes" at bounding box center [71, 264] width 60 height 14
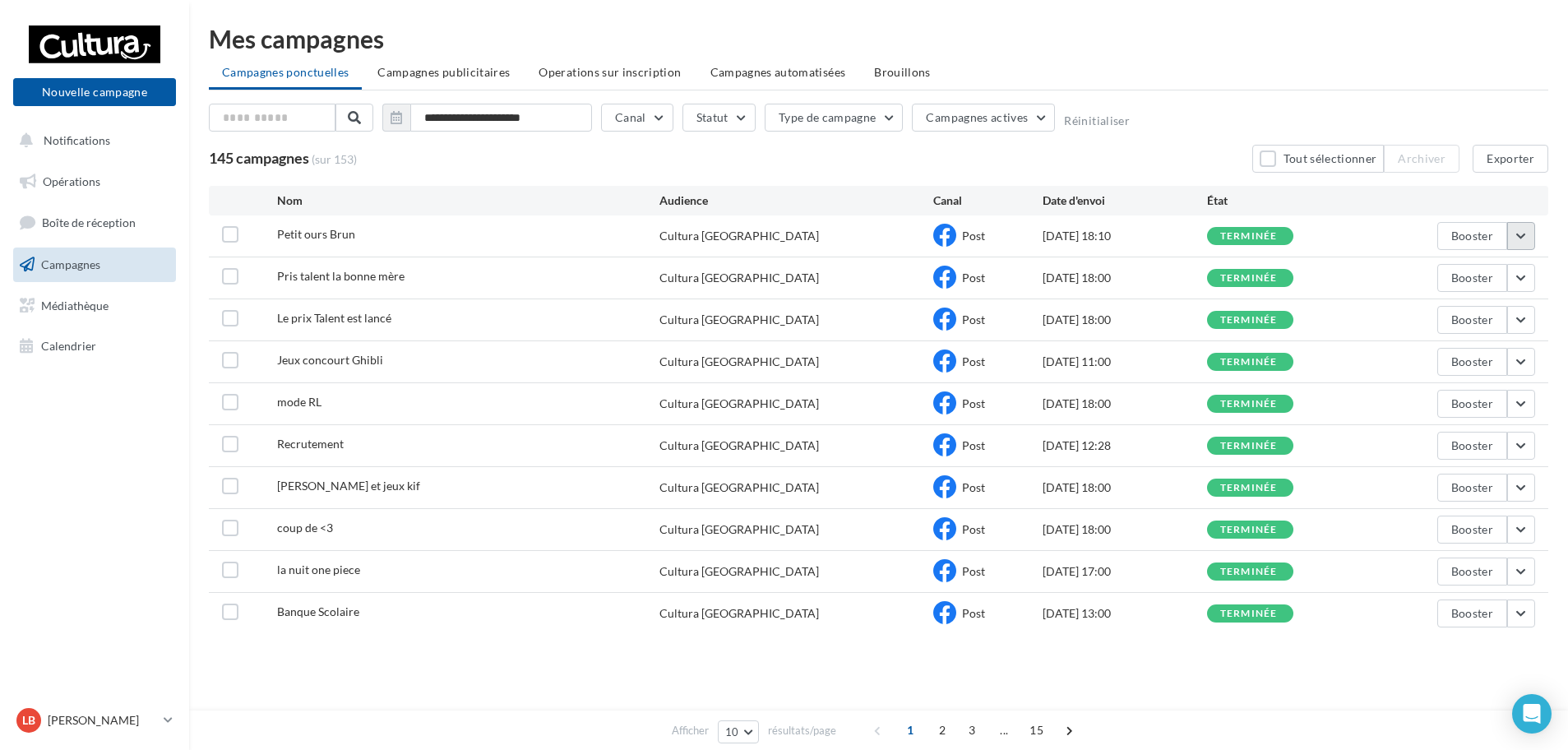
click at [1519, 235] on button "button" at bounding box center [1522, 236] width 28 height 28
click at [1450, 275] on button "Voir les résultats" at bounding box center [1452, 275] width 164 height 43
